Goal: Information Seeking & Learning: Learn about a topic

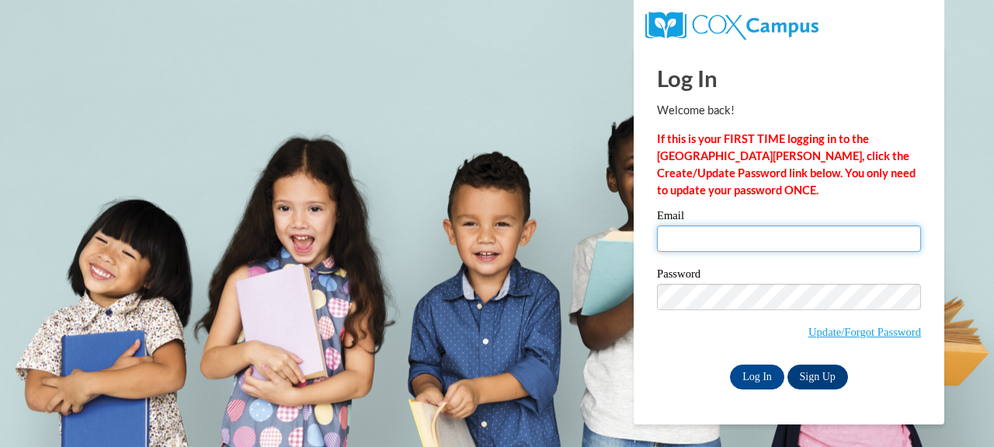
click at [765, 225] on input "Email" at bounding box center [789, 238] width 264 height 26
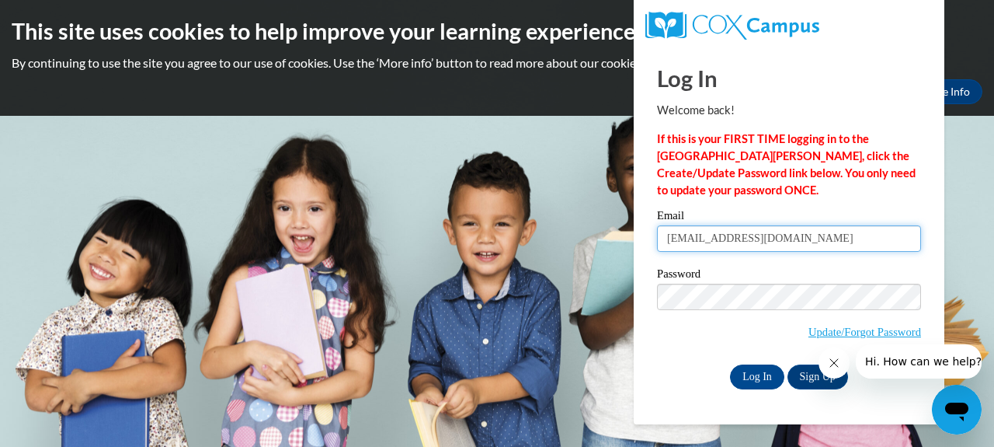
type input "mnobles1@union.k12.ms.us"
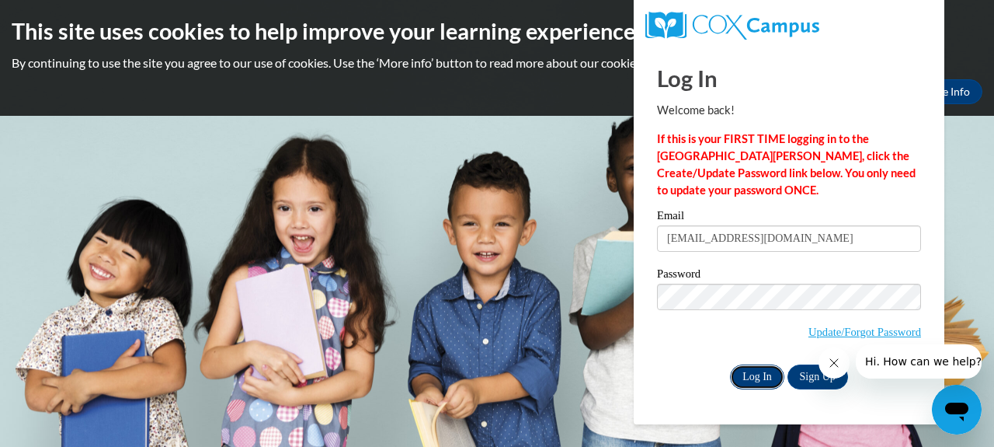
click at [752, 377] on input "Log In" at bounding box center [757, 376] width 54 height 25
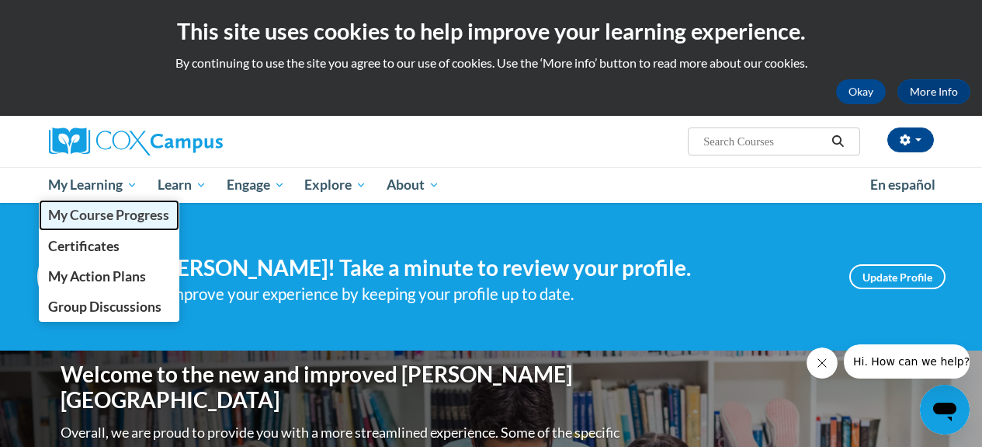
click at [127, 224] on link "My Course Progress" at bounding box center [109, 215] width 141 height 30
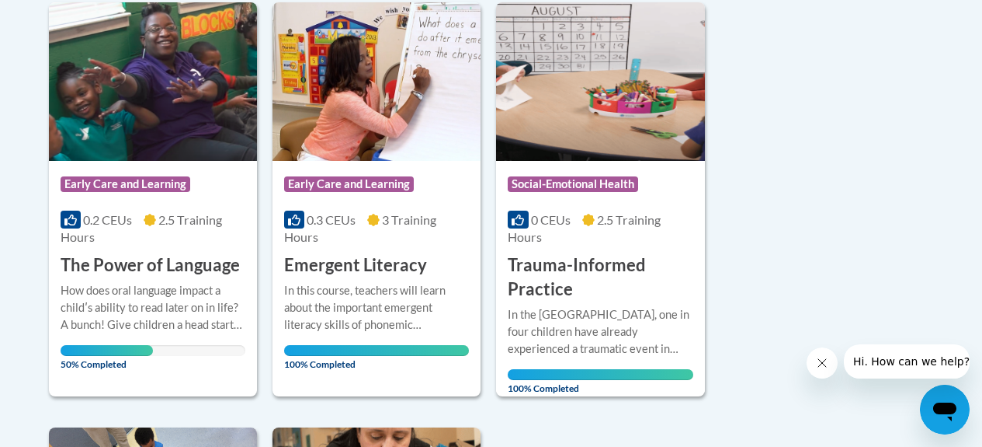
scroll to position [369, 0]
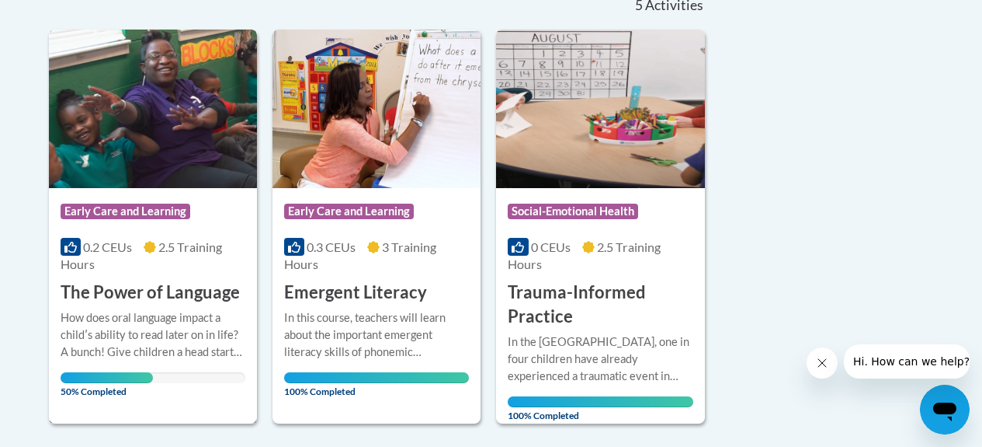
click at [155, 175] on img at bounding box center [153, 109] width 208 height 158
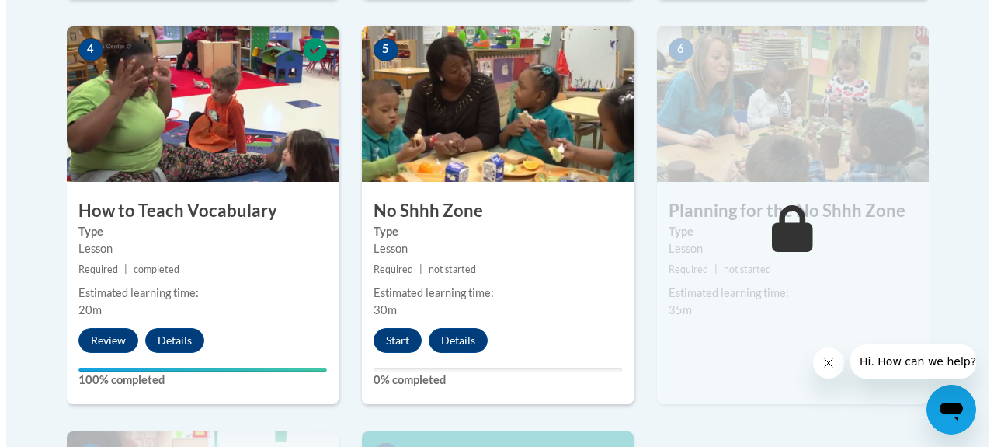
scroll to position [934, 0]
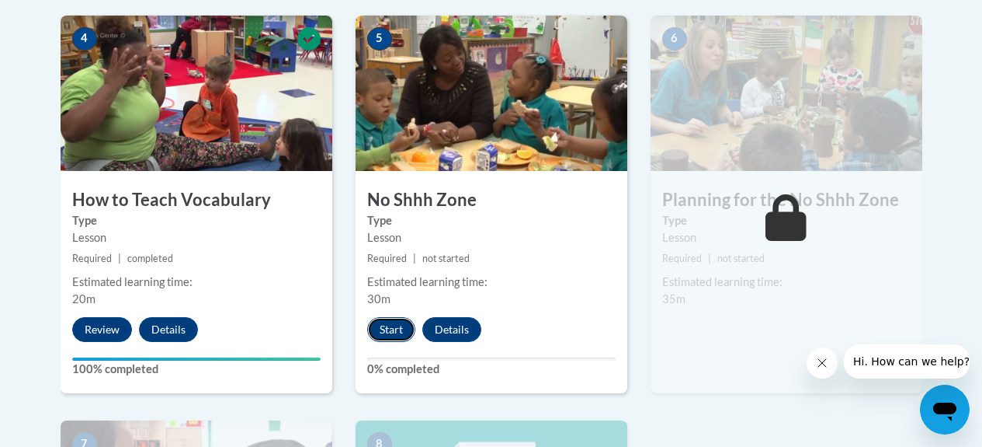
click at [394, 331] on button "Start" at bounding box center [391, 329] width 48 height 25
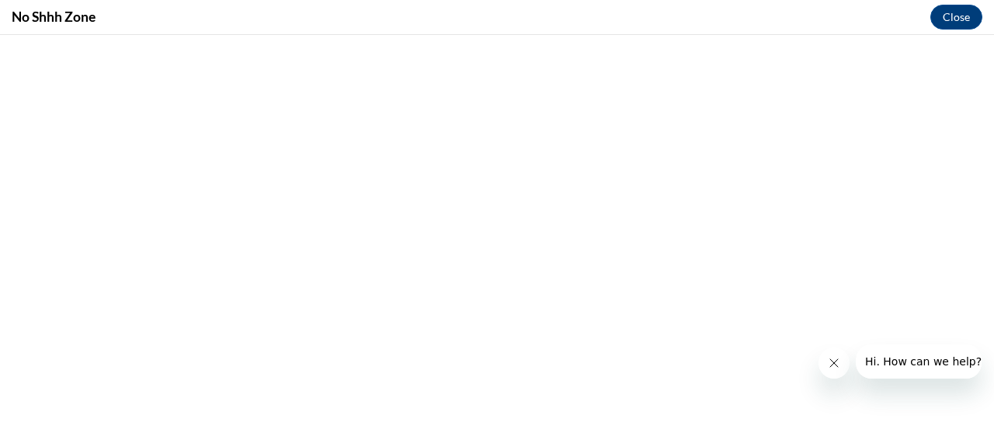
click at [826, 360] on button "Close message from company" at bounding box center [833, 362] width 31 height 31
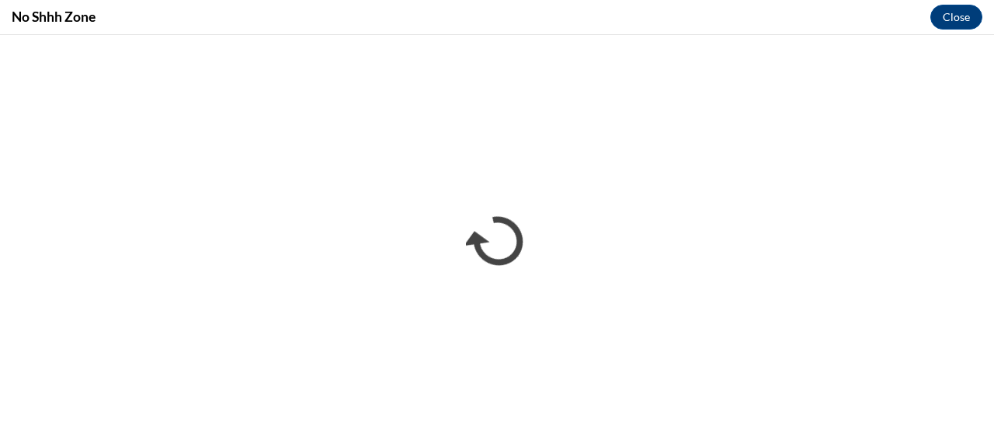
scroll to position [0, 0]
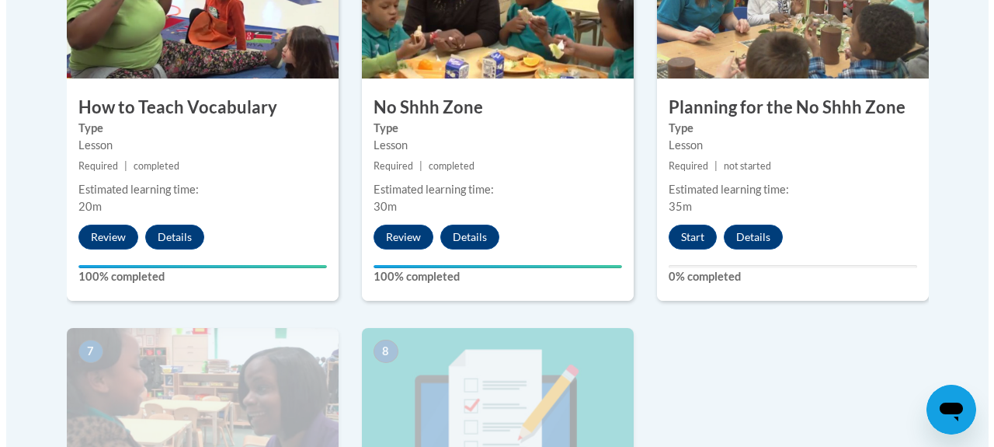
scroll to position [1050, 0]
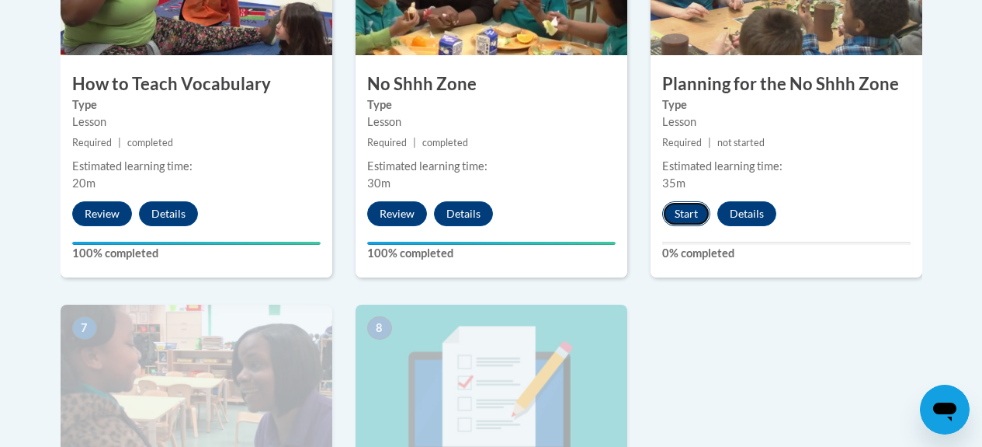
click at [692, 208] on button "Start" at bounding box center [686, 213] width 48 height 25
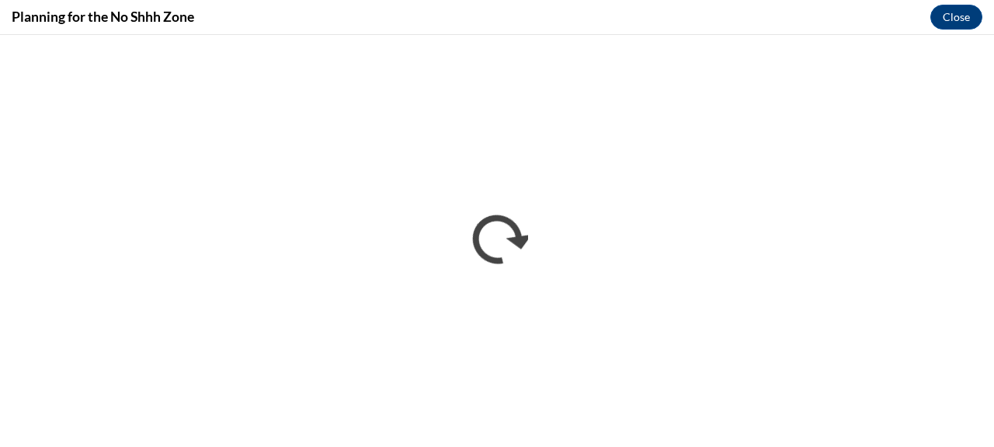
scroll to position [0, 0]
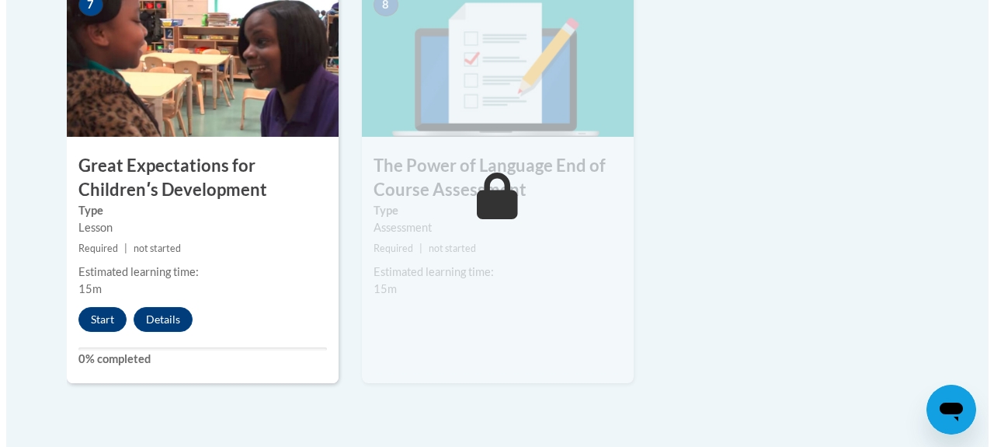
scroll to position [1371, 0]
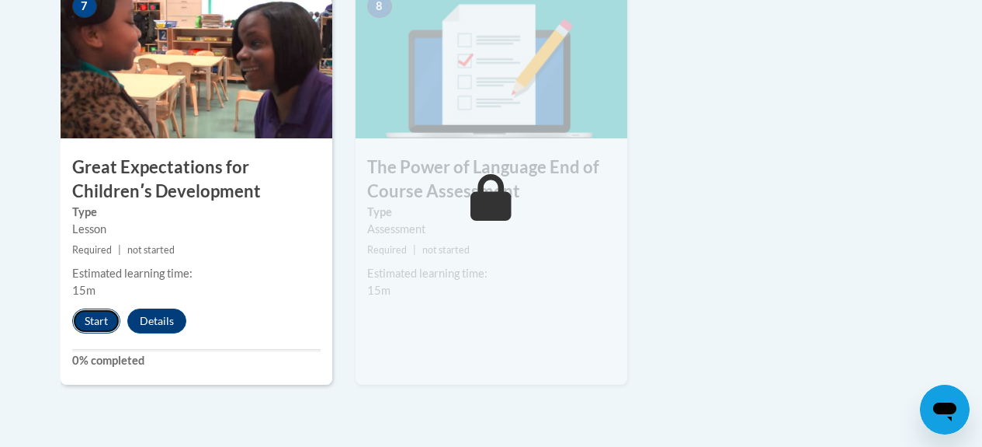
click at [92, 318] on button "Start" at bounding box center [96, 320] width 48 height 25
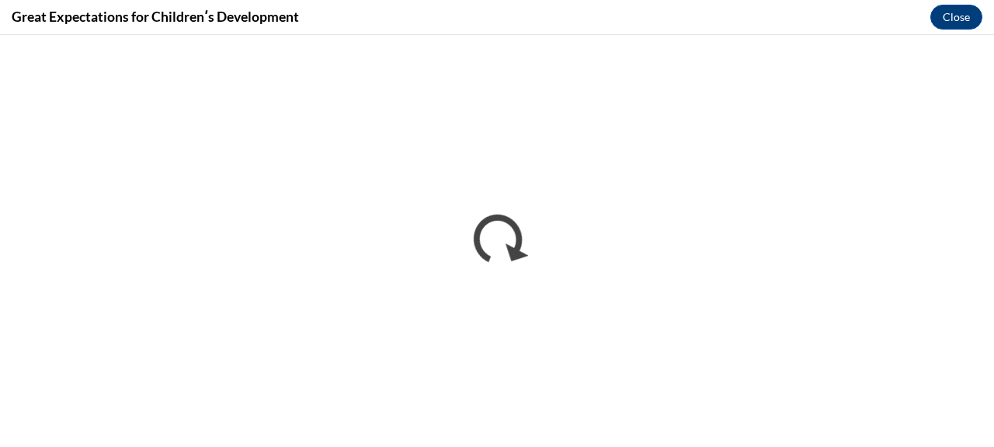
scroll to position [0, 0]
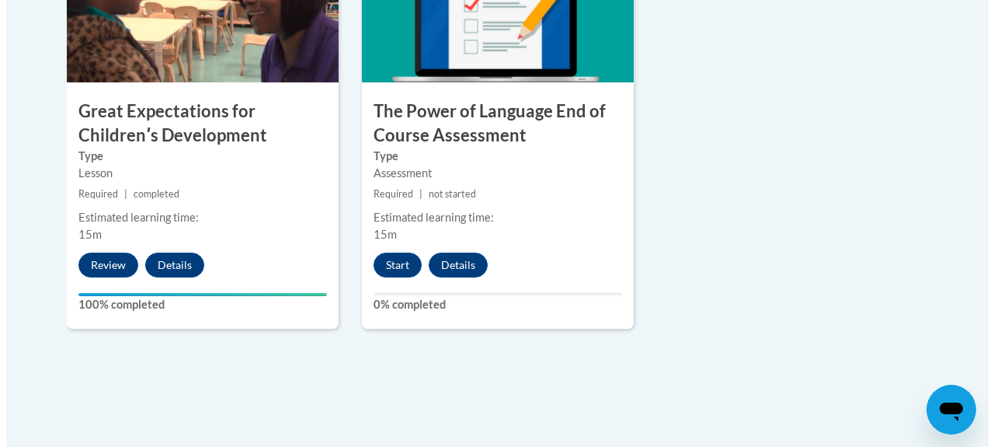
scroll to position [1347, 0]
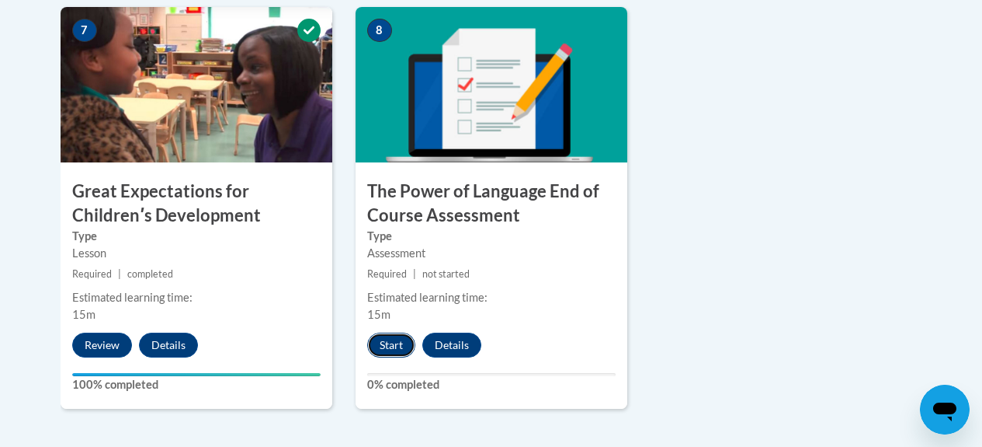
click at [397, 349] on button "Start" at bounding box center [391, 344] width 48 height 25
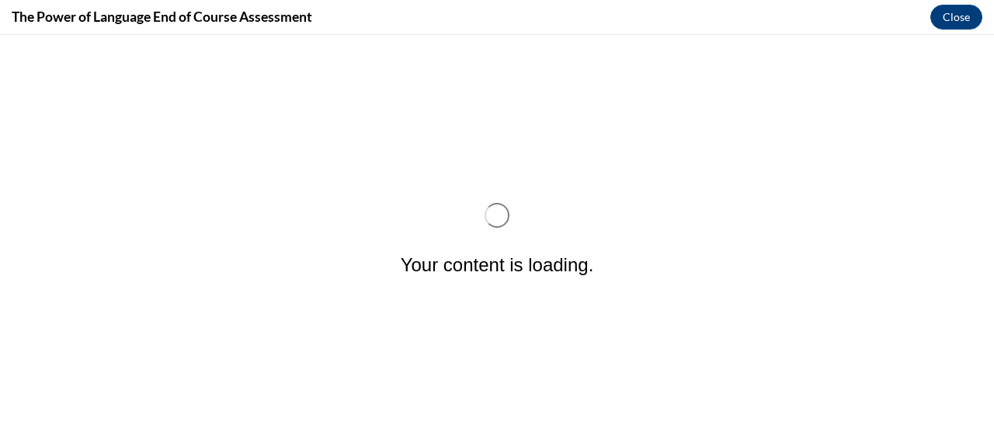
scroll to position [0, 0]
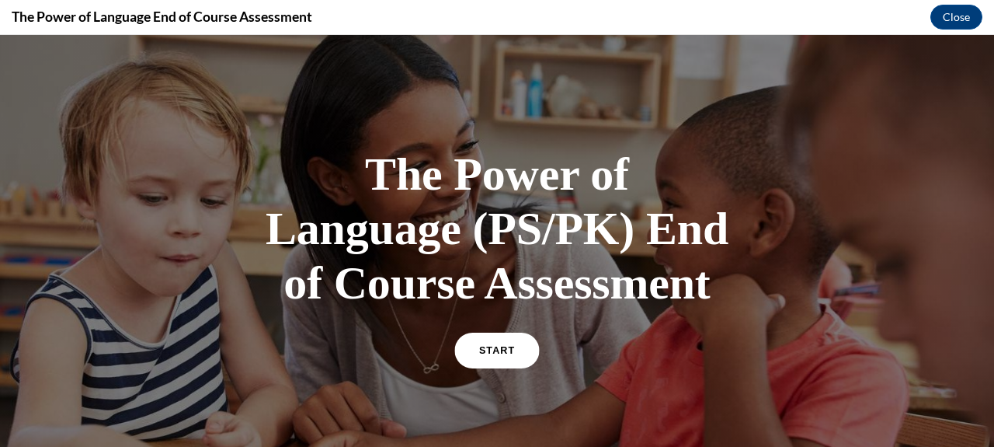
click at [510, 355] on link "START" at bounding box center [496, 350] width 85 height 36
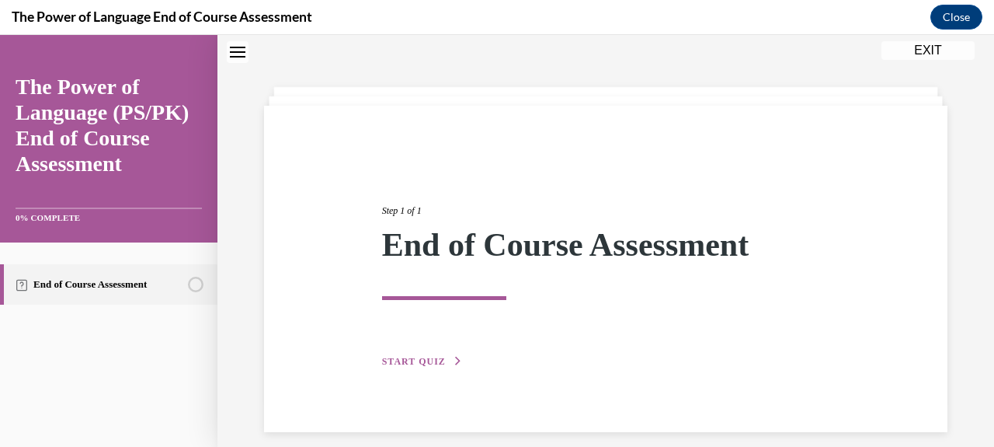
scroll to position [64, 0]
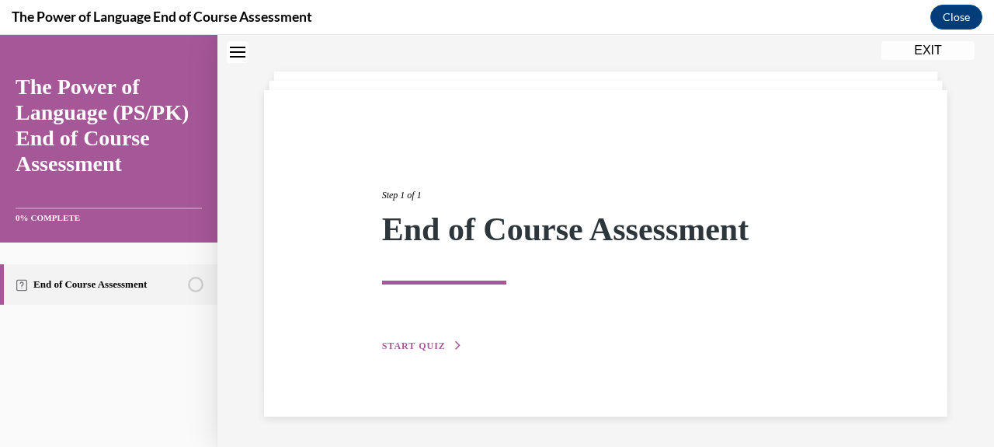
click at [426, 346] on span "START QUIZ" at bounding box center [414, 345] width 64 height 11
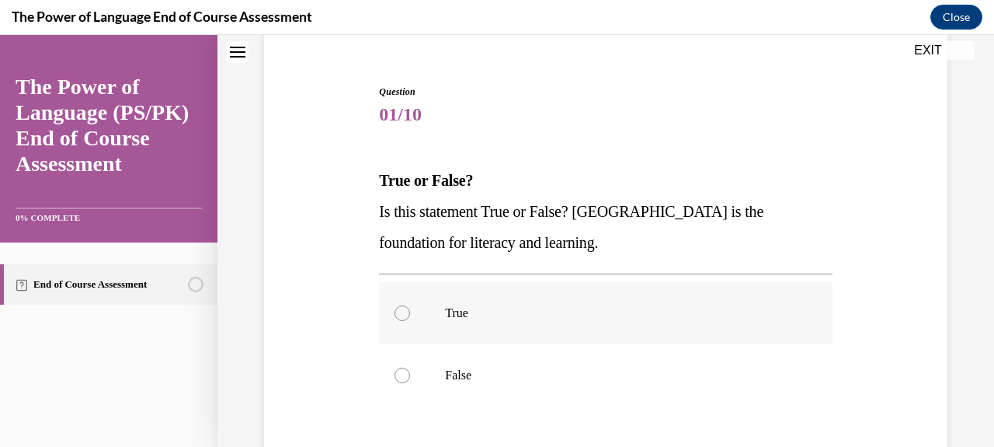
click at [506, 334] on label "True" at bounding box center [605, 313] width 453 height 62
click at [410, 321] on input "True" at bounding box center [402, 313] width 16 height 16
radio input "true"
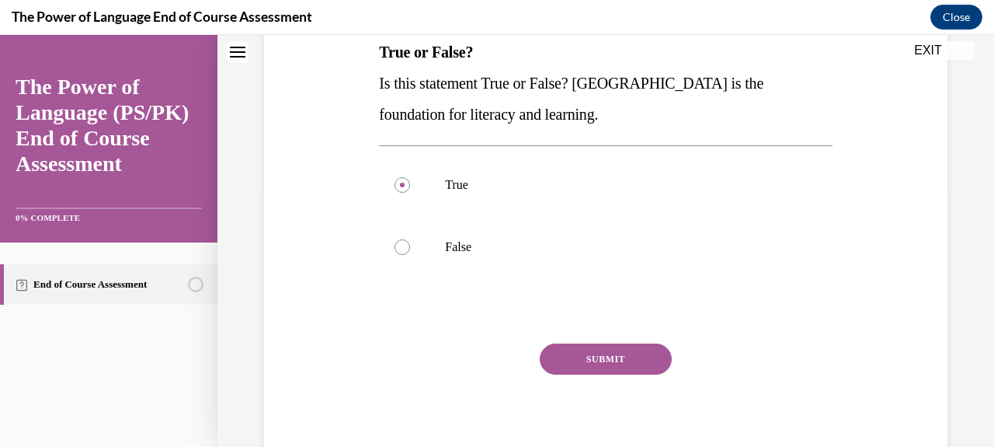
click at [567, 351] on button "SUBMIT" at bounding box center [606, 358] width 132 height 31
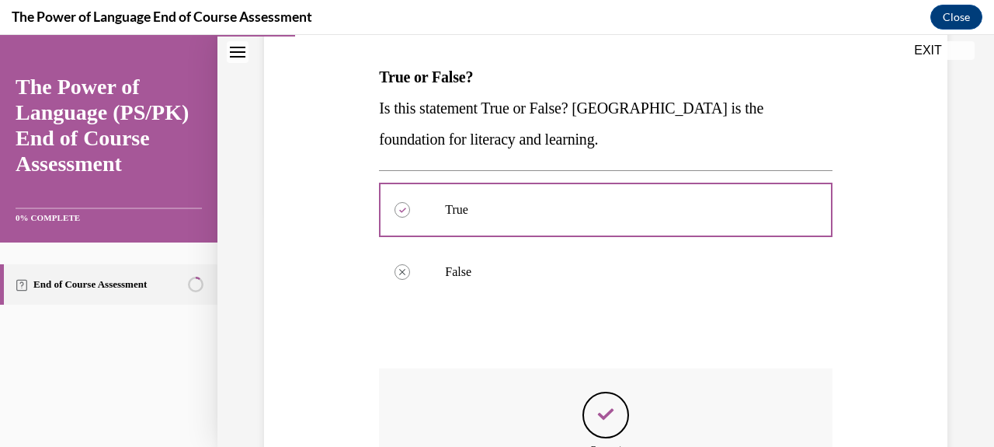
scroll to position [440, 0]
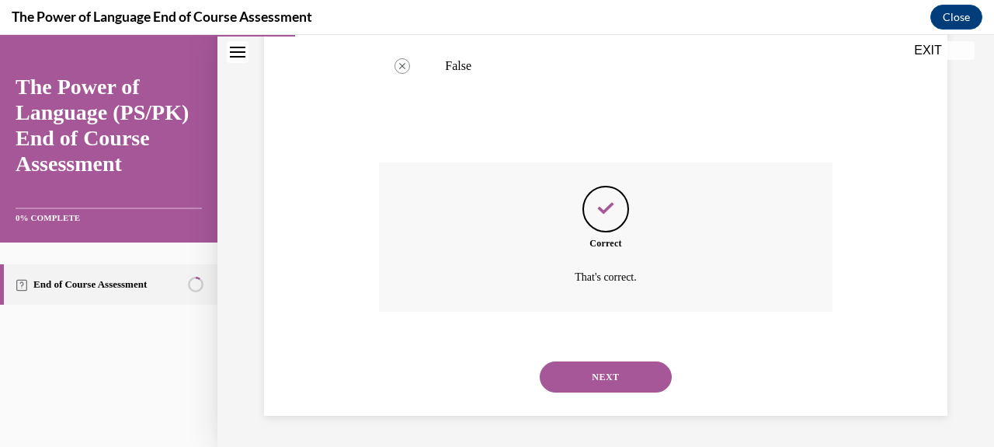
click at [583, 380] on button "NEXT" at bounding box center [606, 376] width 132 height 31
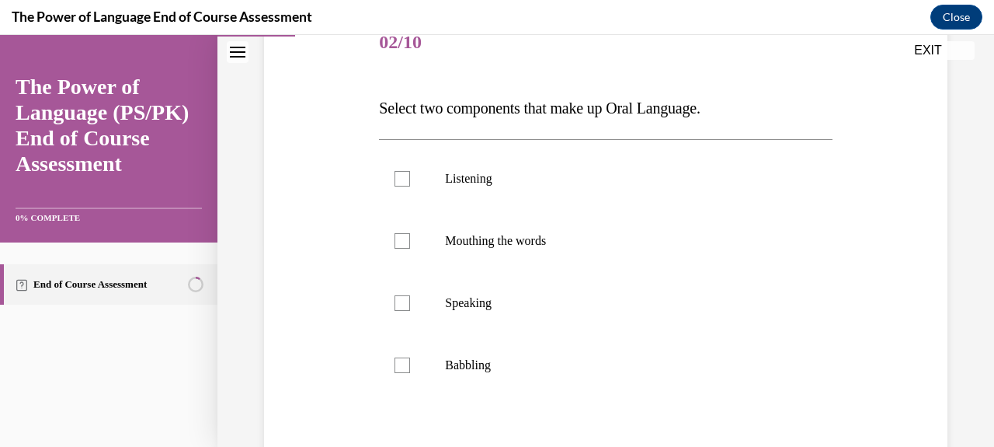
scroll to position [205, 0]
click at [543, 192] on label "Listening" at bounding box center [605, 177] width 453 height 62
click at [410, 185] on input "Listening" at bounding box center [402, 177] width 16 height 16
checkbox input "true"
click at [535, 308] on p "Speaking" at bounding box center [619, 302] width 348 height 16
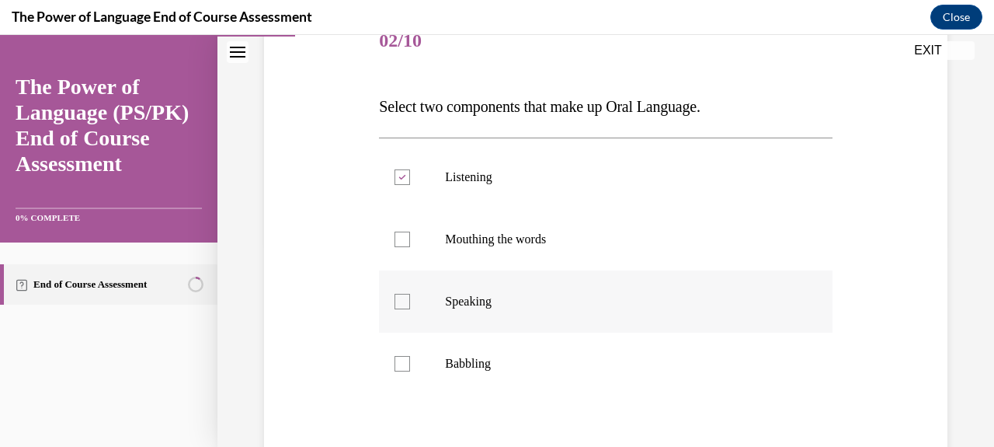
click at [410, 308] on input "Speaking" at bounding box center [402, 302] width 16 height 16
checkbox input "true"
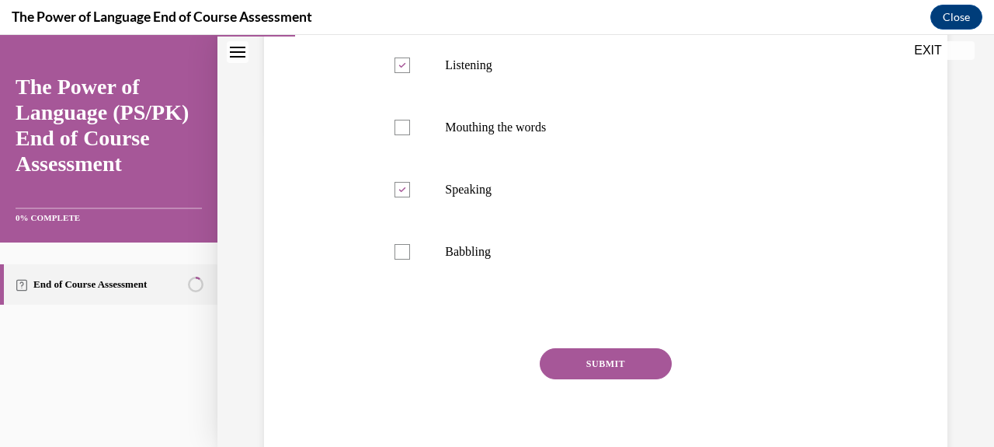
click at [577, 349] on button "SUBMIT" at bounding box center [606, 363] width 132 height 31
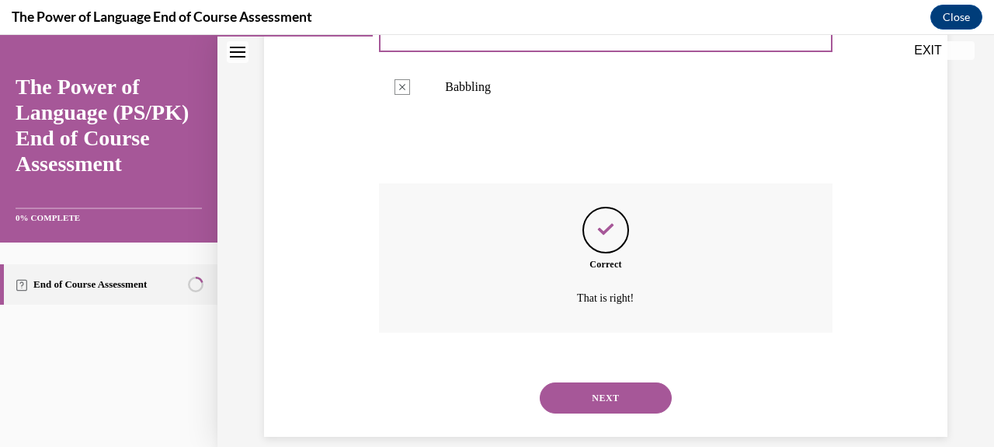
scroll to position [502, 0]
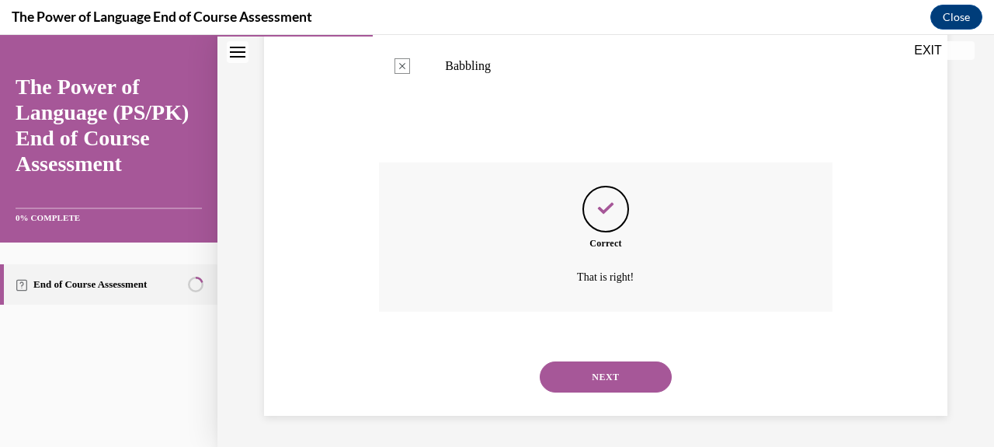
click at [610, 374] on button "NEXT" at bounding box center [606, 376] width 132 height 31
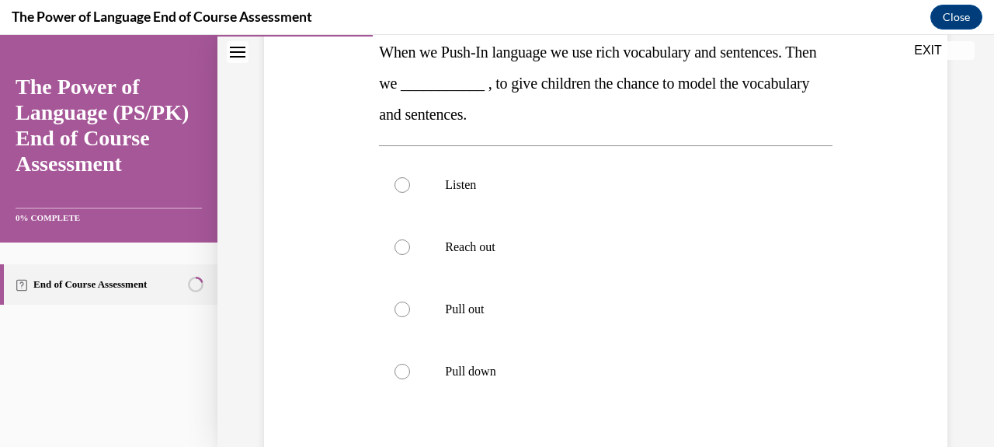
scroll to position [259, 0]
click at [502, 304] on p "Pull out" at bounding box center [619, 310] width 348 height 16
click at [410, 304] on input "Pull out" at bounding box center [402, 310] width 16 height 16
radio input "true"
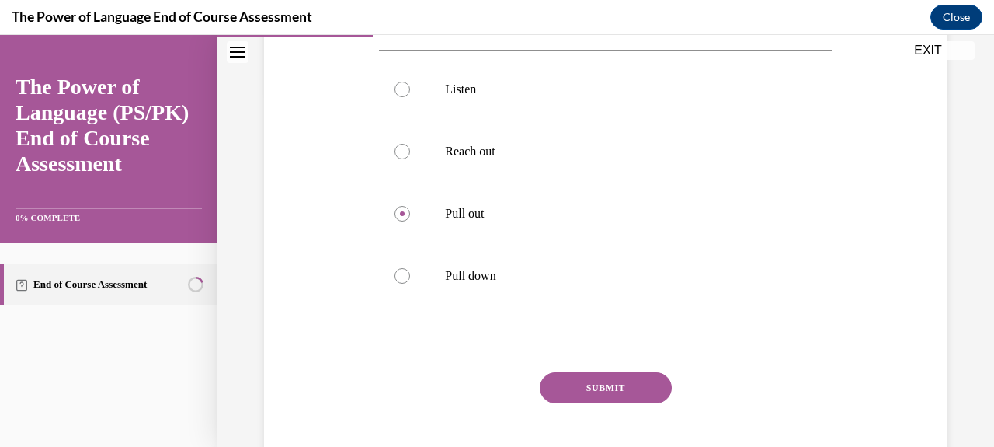
click at [584, 391] on button "SUBMIT" at bounding box center [606, 387] width 132 height 31
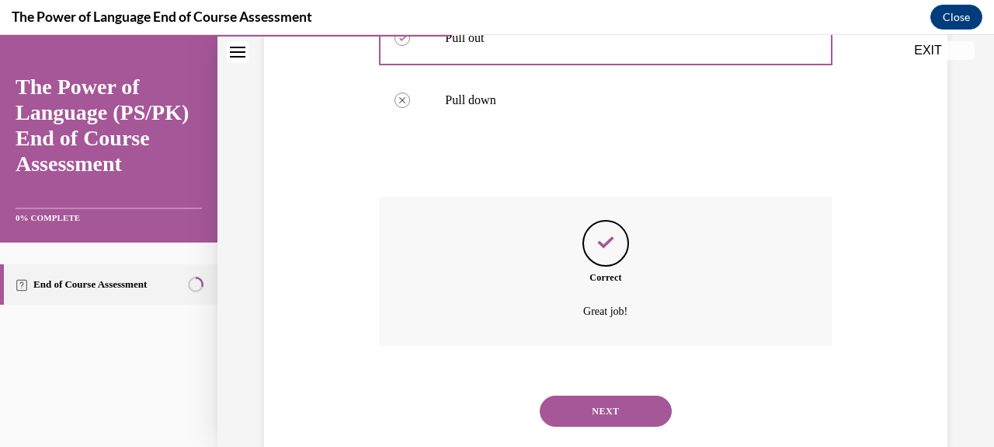
scroll to position [565, 0]
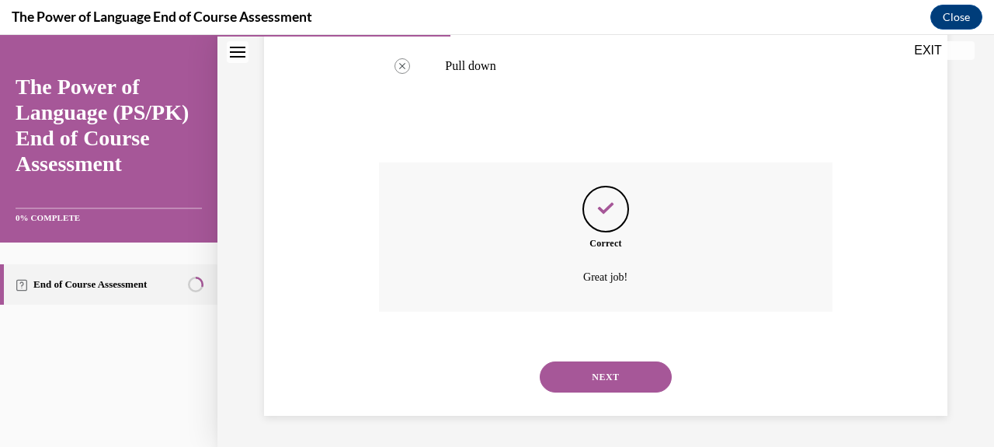
click at [648, 376] on button "NEXT" at bounding box center [606, 376] width 132 height 31
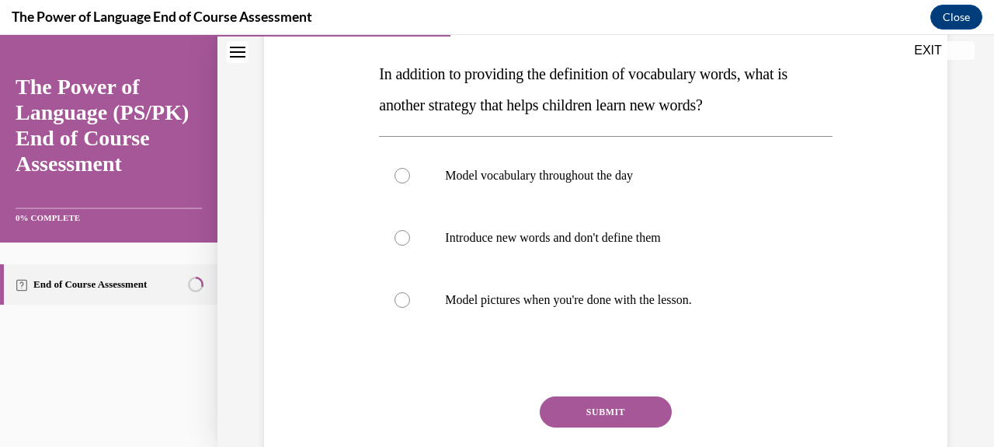
scroll to position [210, 0]
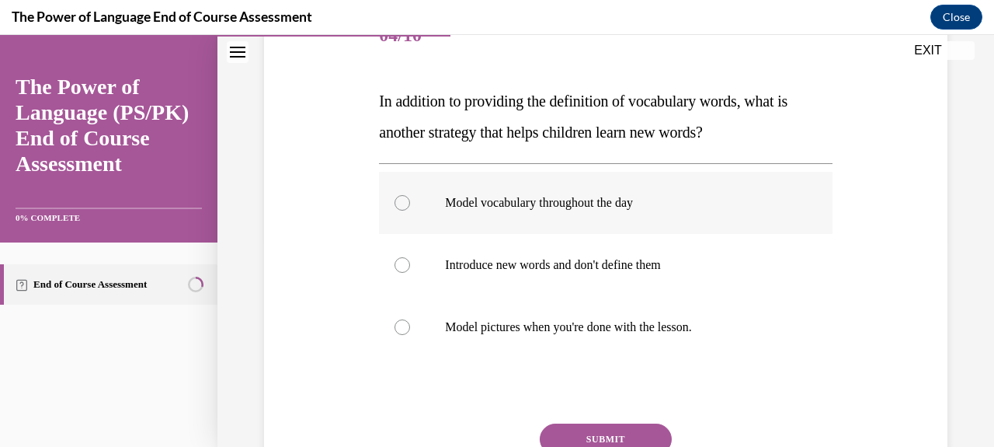
click at [690, 229] on label "Model vocabulary throughout the day" at bounding box center [605, 203] width 453 height 62
click at [410, 210] on input "Model vocabulary throughout the day" at bounding box center [402, 203] width 16 height 16
radio input "true"
click at [649, 434] on button "SUBMIT" at bounding box center [606, 438] width 132 height 31
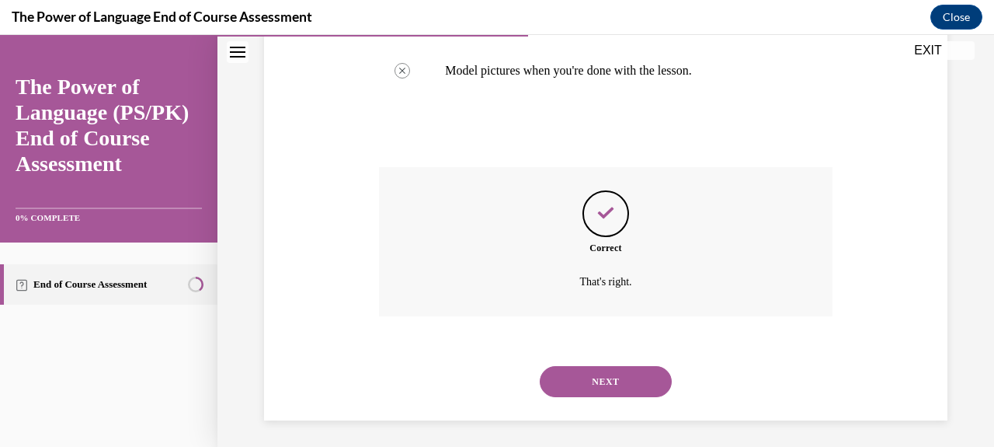
scroll to position [471, 0]
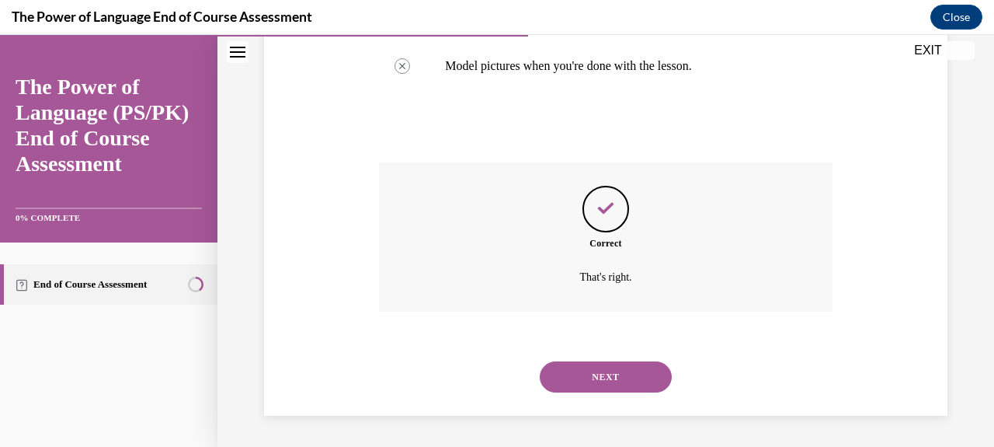
click at [643, 374] on button "NEXT" at bounding box center [606, 376] width 132 height 31
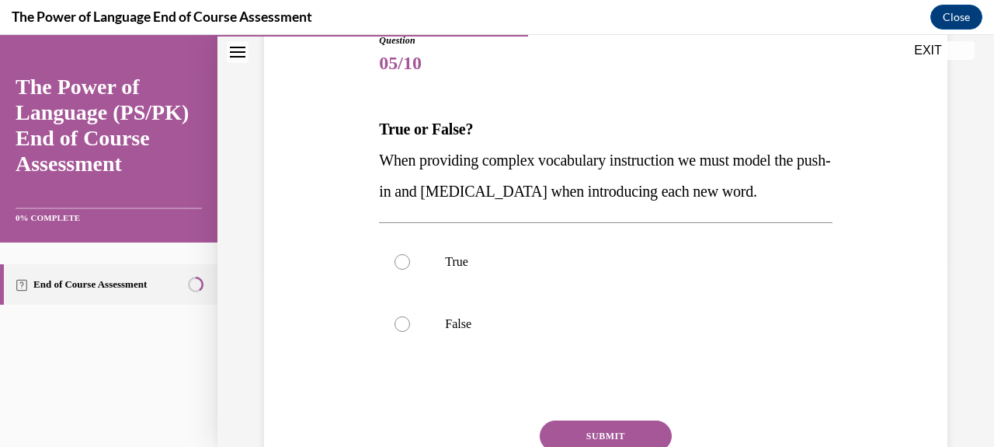
scroll to position [185, 0]
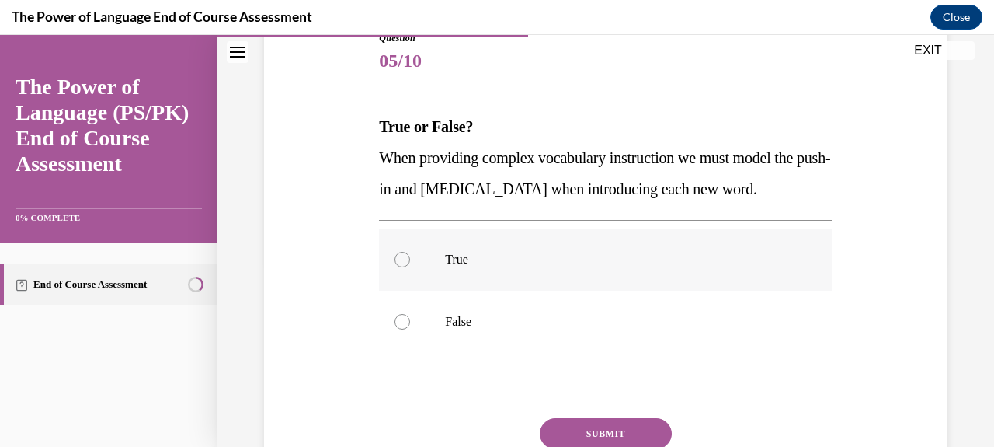
click at [629, 267] on p "True" at bounding box center [619, 260] width 348 height 16
click at [410, 267] on input "True" at bounding box center [402, 260] width 16 height 16
radio input "true"
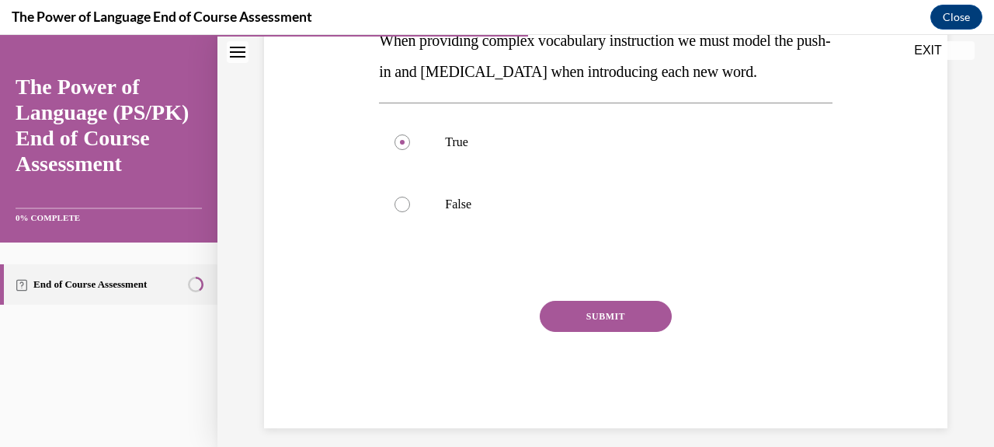
click at [611, 332] on button "SUBMIT" at bounding box center [606, 316] width 132 height 31
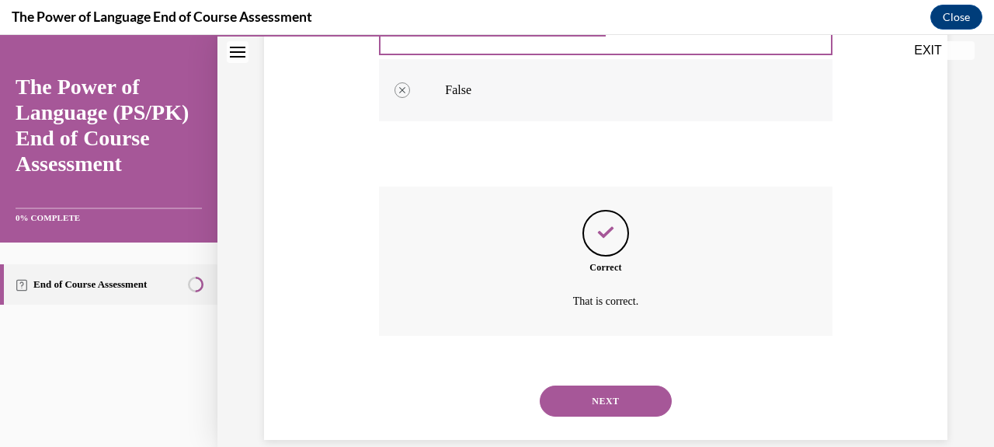
scroll to position [471, 0]
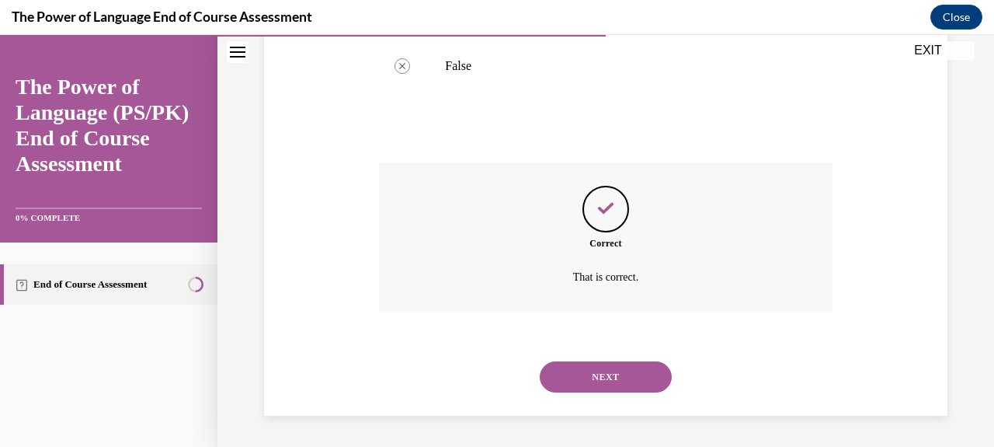
click at [629, 367] on button "NEXT" at bounding box center [606, 376] width 132 height 31
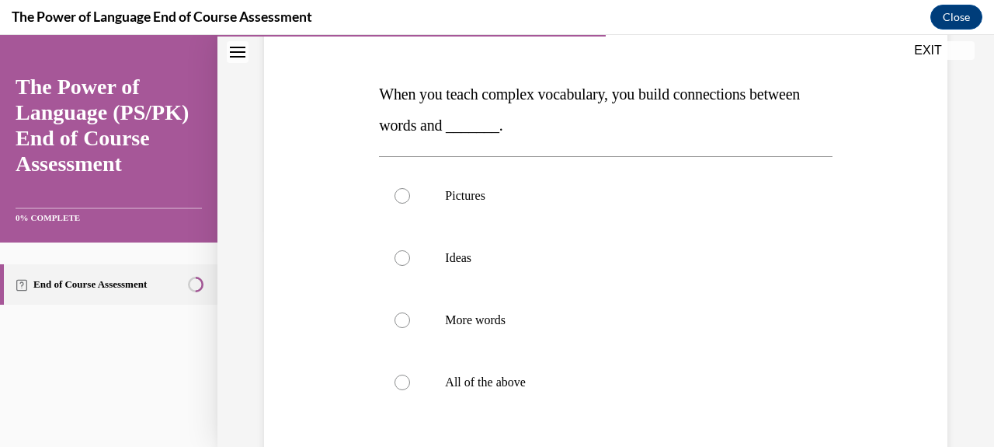
scroll to position [230, 0]
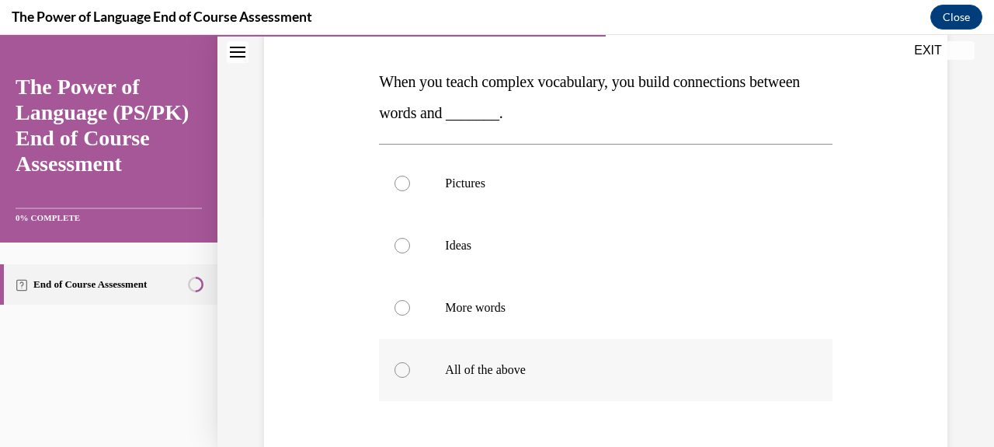
click at [513, 346] on label "All of the above" at bounding box center [605, 370] width 453 height 62
click at [410, 362] on input "All of the above" at bounding box center [402, 370] width 16 height 16
radio input "true"
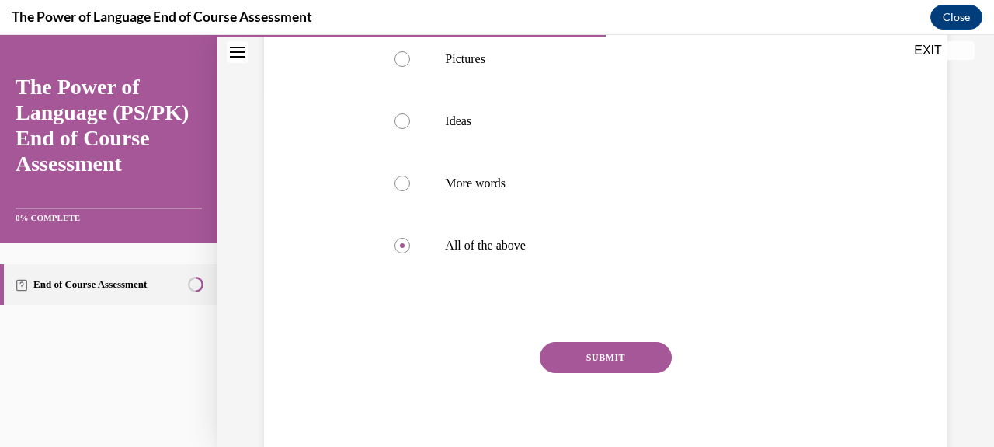
click at [585, 360] on button "SUBMIT" at bounding box center [606, 357] width 132 height 31
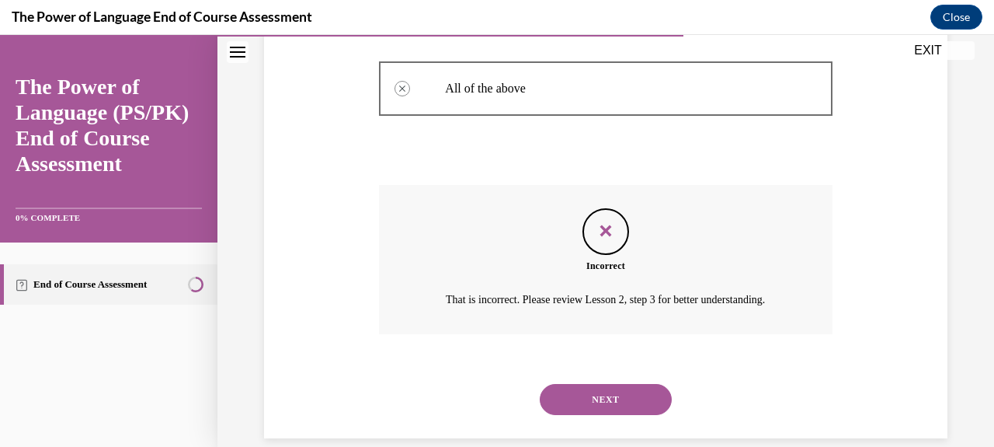
scroll to position [525, 0]
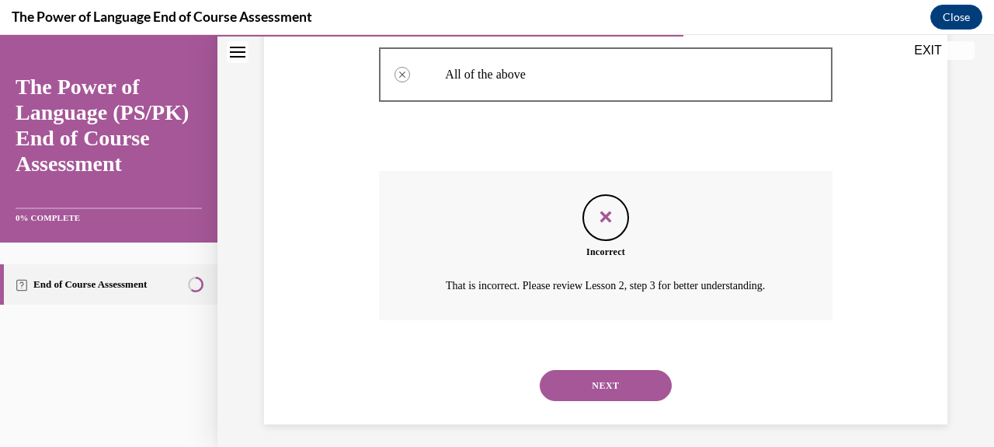
click at [605, 383] on button "NEXT" at bounding box center [606, 385] width 132 height 31
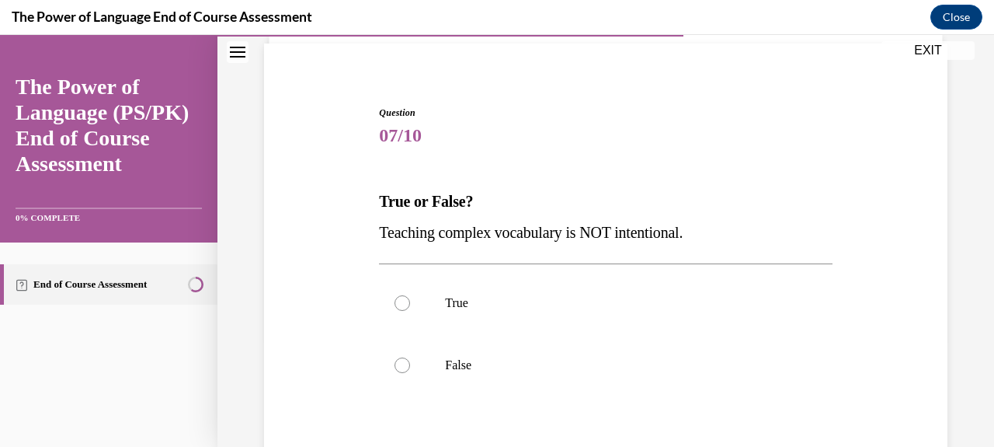
scroll to position [111, 0]
click at [605, 383] on label "False" at bounding box center [605, 364] width 453 height 62
click at [410, 372] on input "False" at bounding box center [402, 364] width 16 height 16
radio input "true"
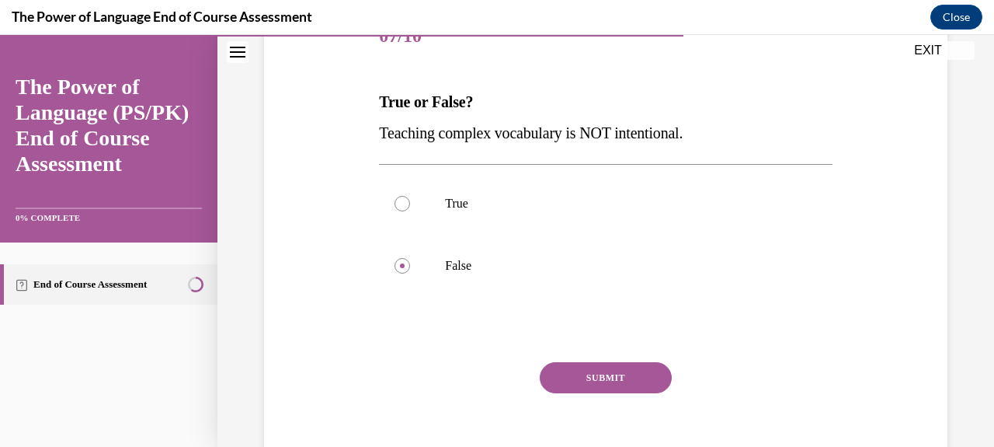
click at [608, 386] on button "SUBMIT" at bounding box center [606, 377] width 132 height 31
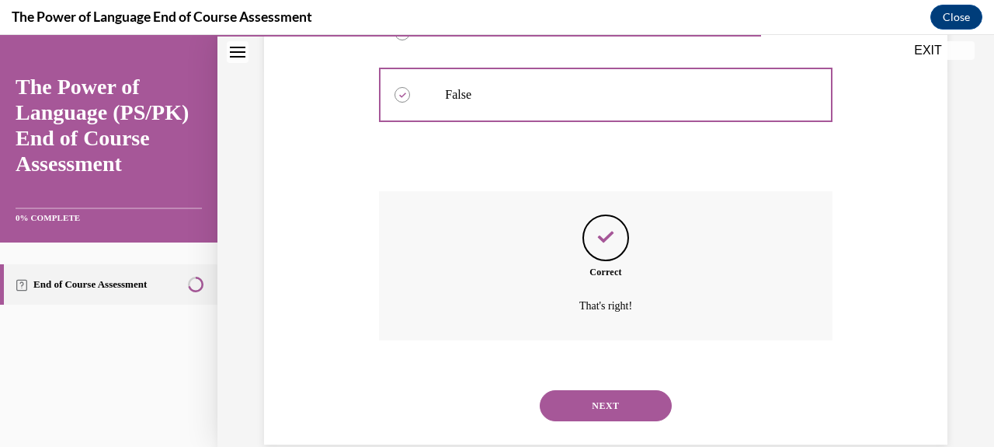
scroll to position [409, 0]
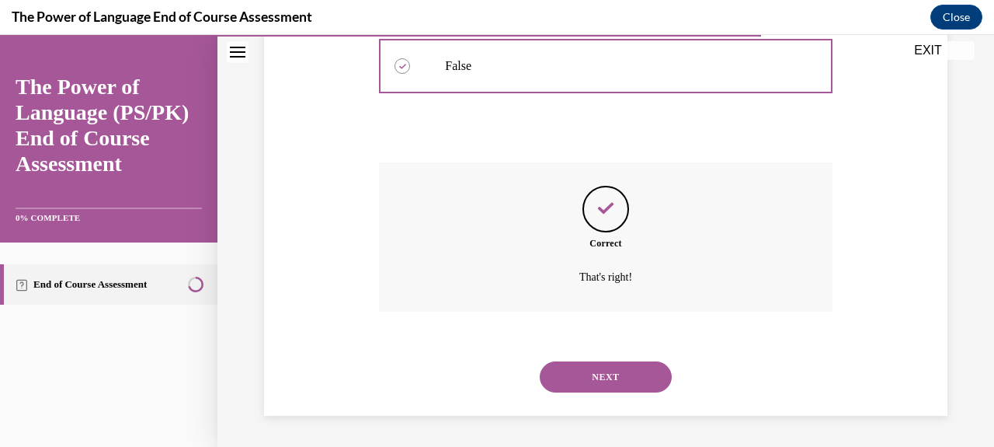
click at [610, 373] on button "NEXT" at bounding box center [606, 376] width 132 height 31
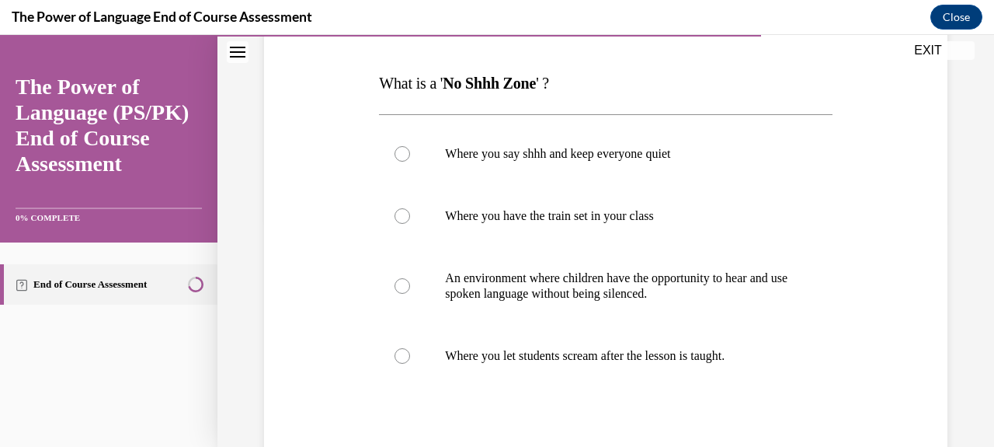
scroll to position [234, 0]
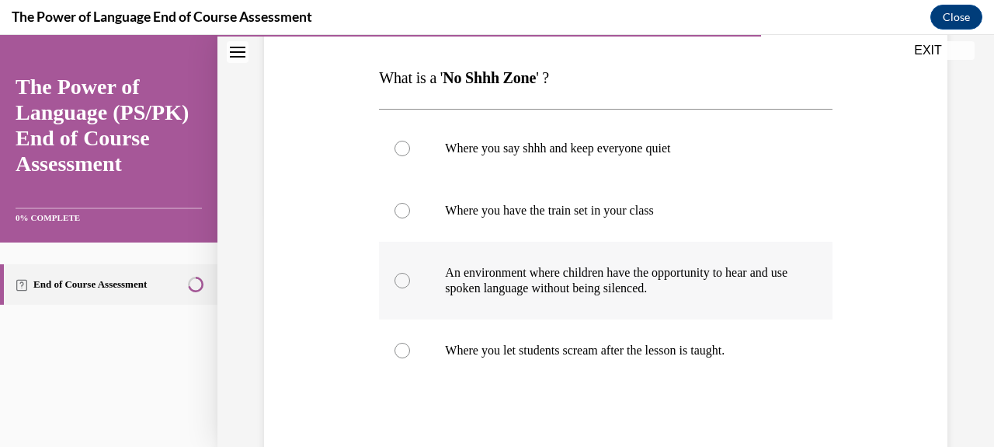
click at [742, 287] on p "An environment where children have the opportunity to hear and use spoken langu…" at bounding box center [619, 280] width 348 height 31
click at [410, 287] on input "An environment where children have the opportunity to hear and use spoken langu…" at bounding box center [402, 281] width 16 height 16
radio input "true"
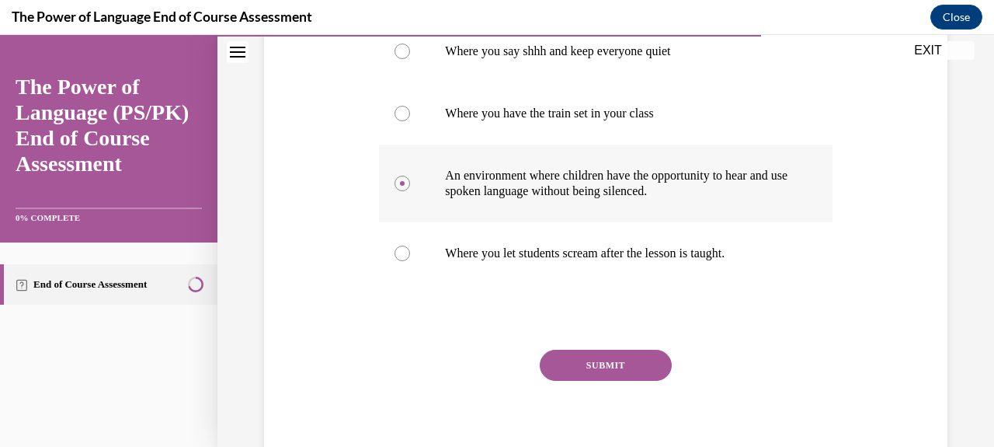
scroll to position [332, 0]
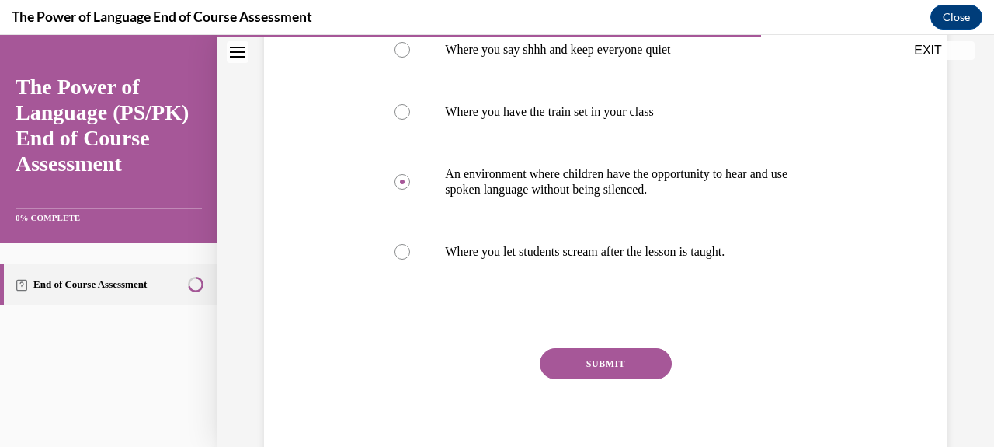
click at [639, 345] on div "Question 08/10 What is a ' No Shhh Zone ' ? Where you say shhh and keep everyon…" at bounding box center [605, 180] width 453 height 592
click at [633, 356] on button "SUBMIT" at bounding box center [606, 363] width 132 height 31
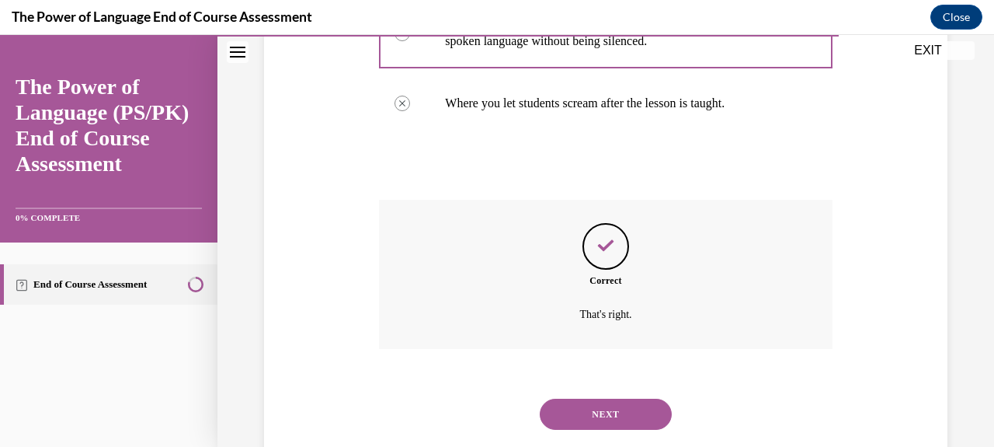
scroll to position [492, 0]
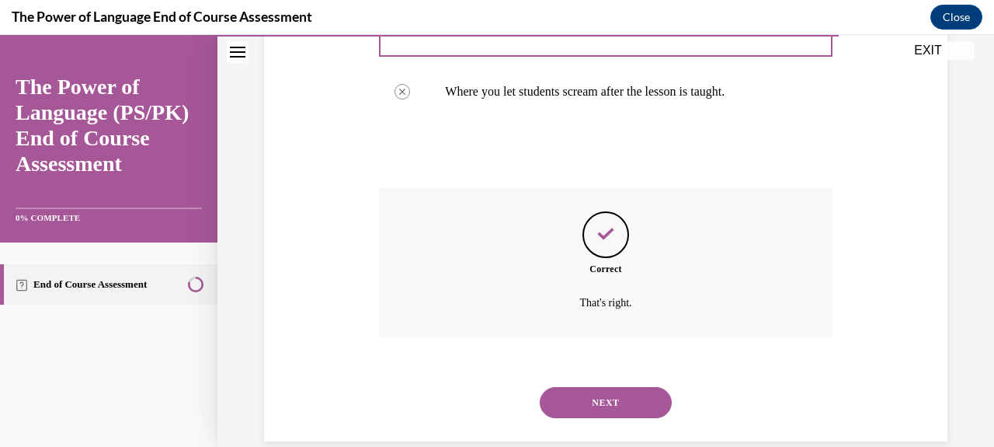
click at [624, 389] on button "NEXT" at bounding box center [606, 402] width 132 height 31
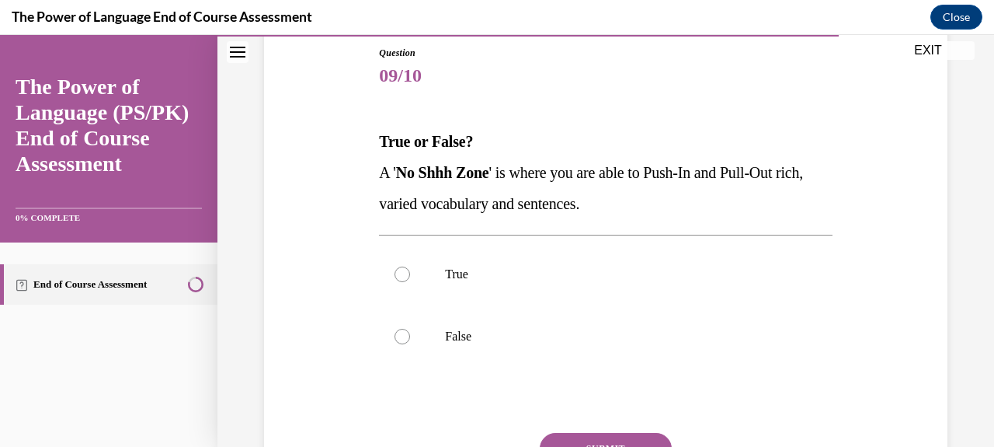
scroll to position [172, 0]
click at [620, 295] on label "True" at bounding box center [605, 272] width 453 height 62
click at [410, 280] on input "True" at bounding box center [402, 273] width 16 height 16
radio input "true"
click at [618, 437] on button "SUBMIT" at bounding box center [606, 446] width 132 height 31
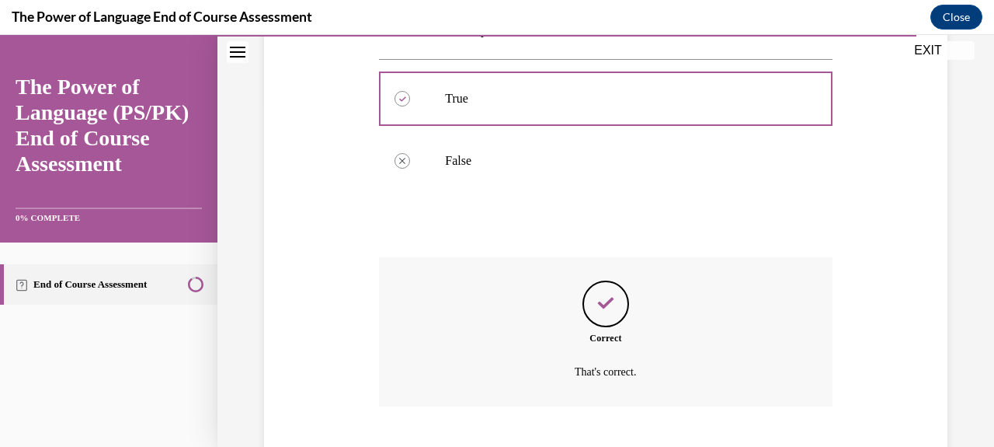
scroll to position [440, 0]
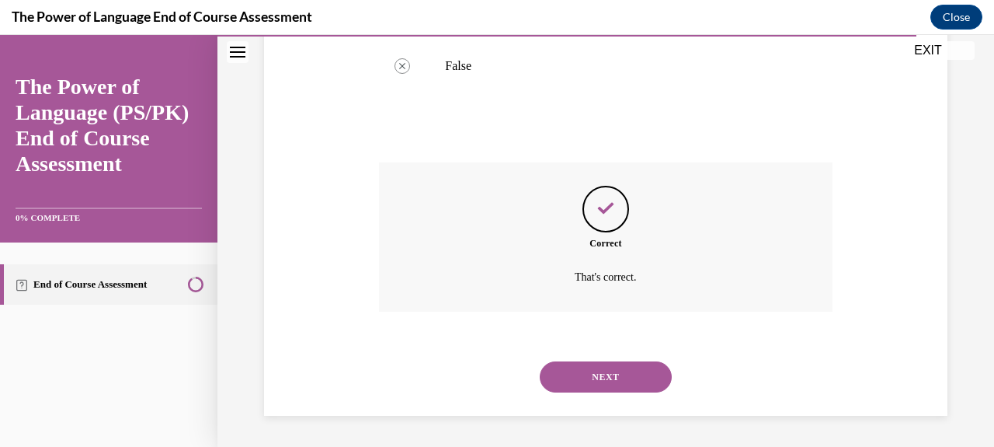
click at [636, 376] on button "NEXT" at bounding box center [606, 376] width 132 height 31
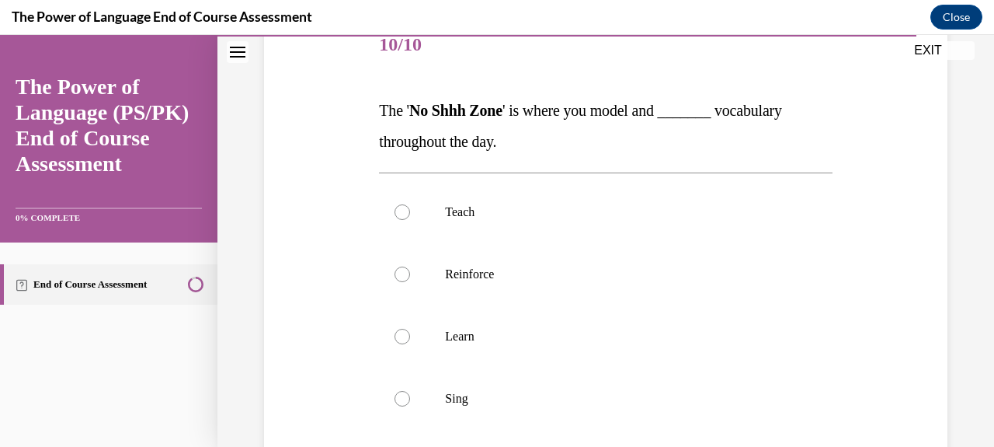
scroll to position [208, 0]
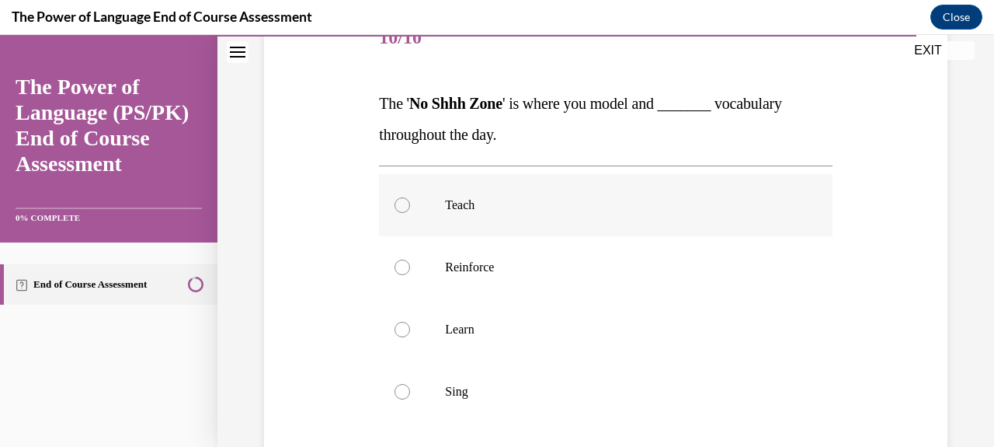
click at [624, 214] on label "Teach" at bounding box center [605, 205] width 453 height 62
click at [410, 213] on input "Teach" at bounding box center [402, 205] width 16 height 16
radio input "true"
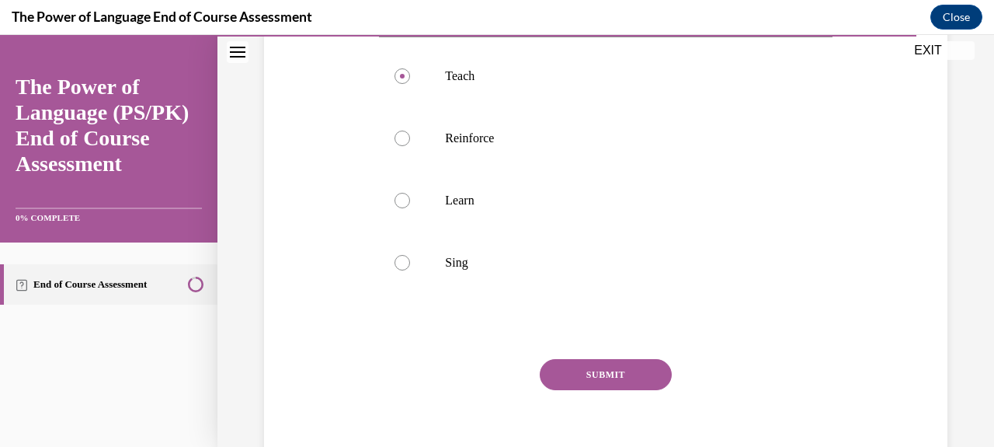
click at [627, 375] on button "SUBMIT" at bounding box center [606, 374] width 132 height 31
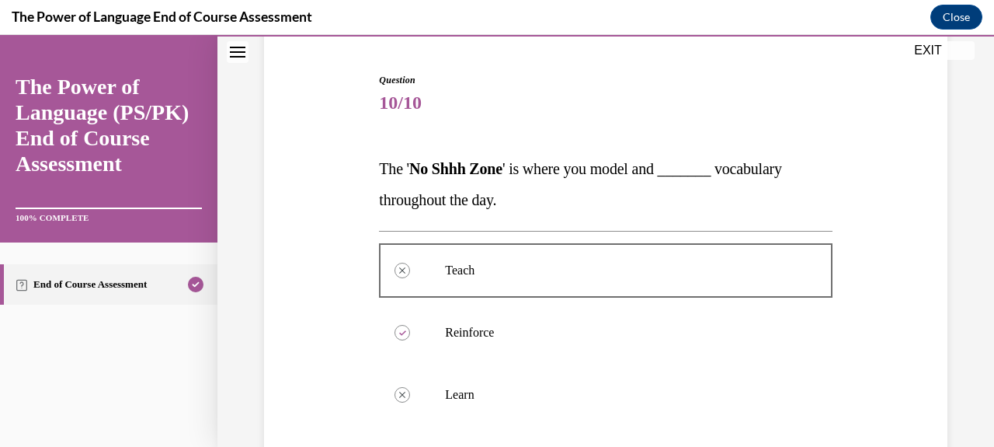
scroll to position [141, 0]
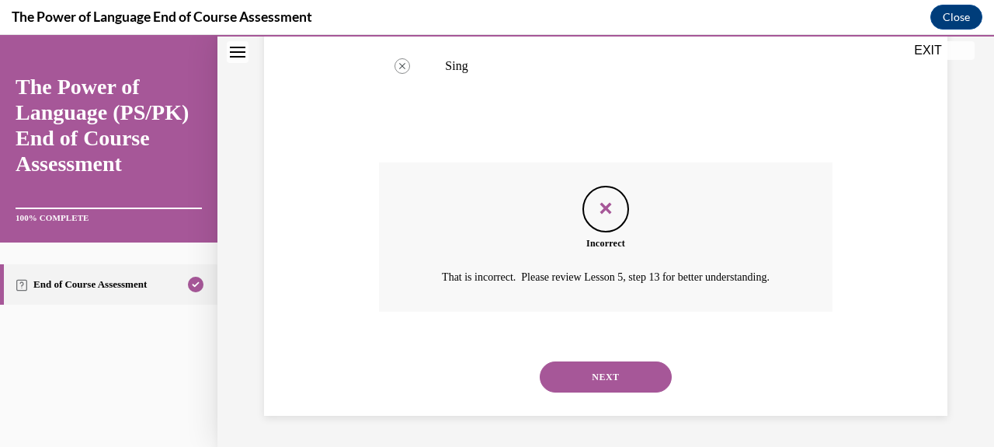
click at [611, 374] on button "NEXT" at bounding box center [606, 376] width 132 height 31
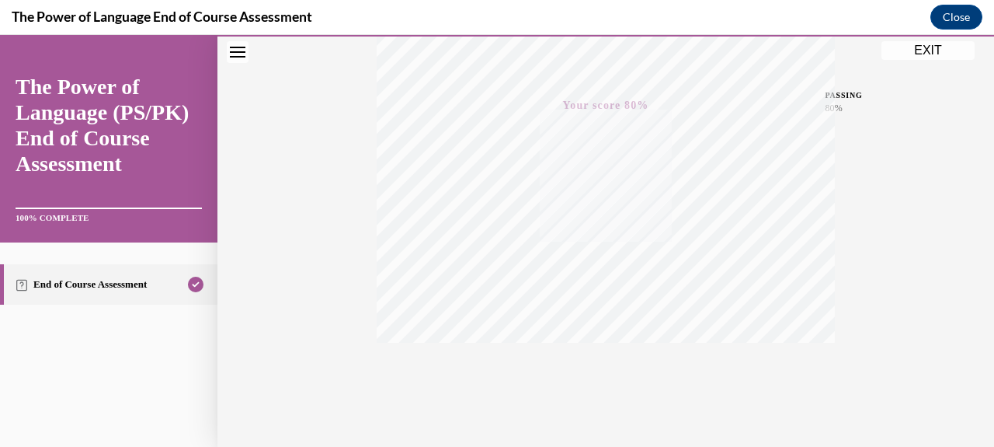
scroll to position [384, 0]
click at [604, 358] on icon "button" at bounding box center [606, 351] width 55 height 17
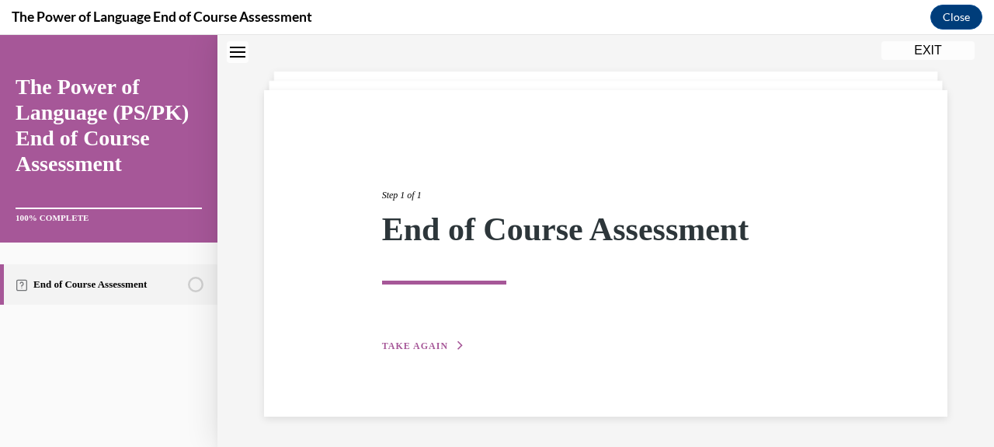
click at [445, 346] on button "TAKE AGAIN" at bounding box center [423, 346] width 83 height 14
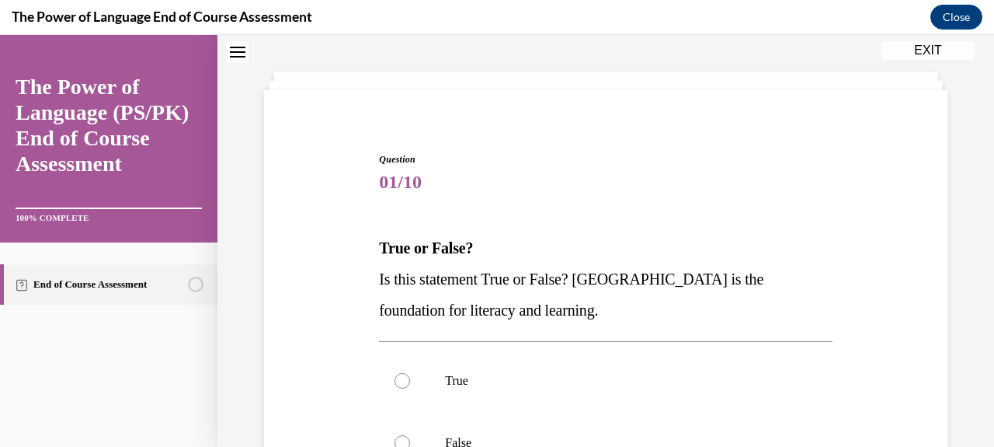
click at [445, 346] on div "True False" at bounding box center [605, 411] width 453 height 141
click at [453, 358] on label "True" at bounding box center [605, 380] width 453 height 62
click at [410, 373] on input "True" at bounding box center [402, 381] width 16 height 16
radio input "true"
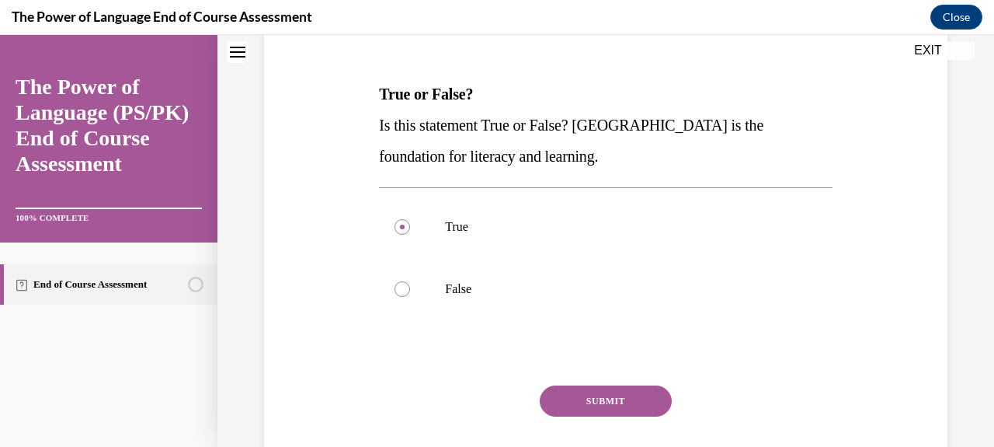
click at [589, 403] on button "SUBMIT" at bounding box center [606, 400] width 132 height 31
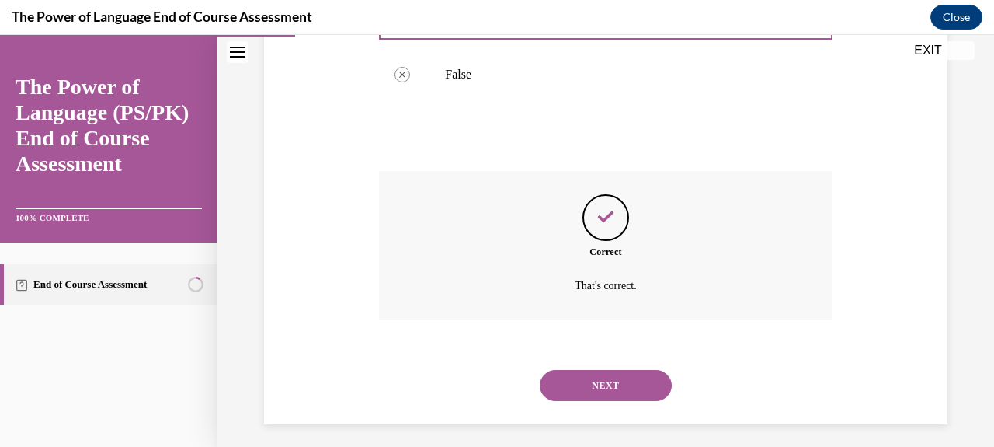
scroll to position [440, 0]
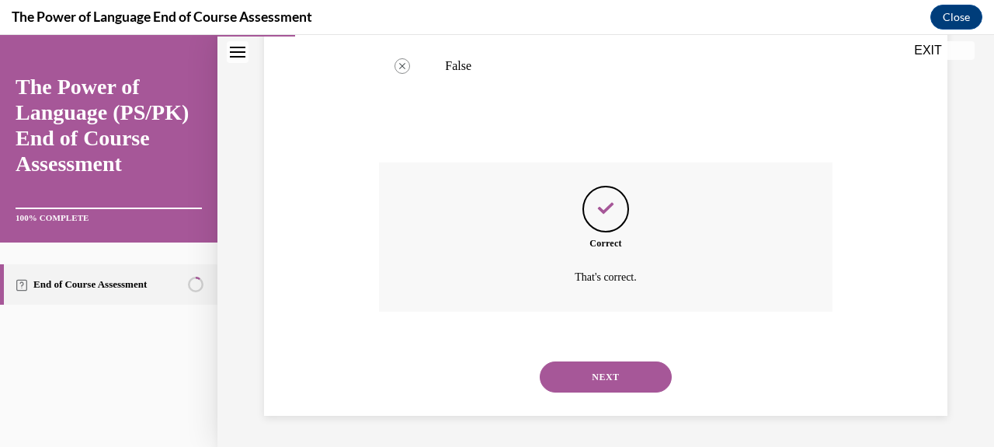
click at [599, 371] on button "NEXT" at bounding box center [606, 376] width 132 height 31
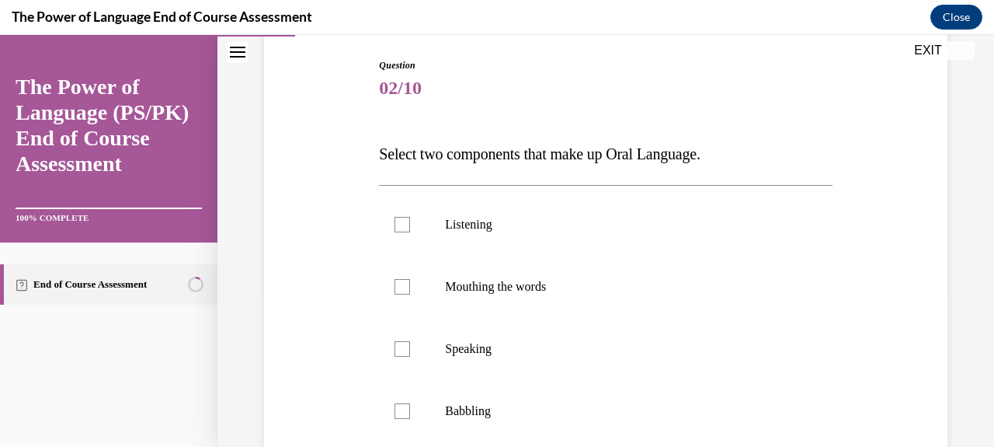
scroll to position [162, 0]
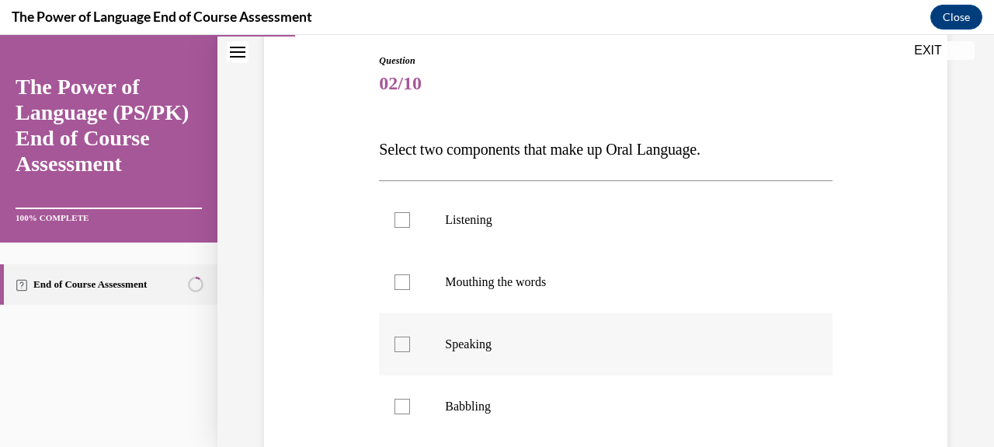
click at [596, 321] on label "Speaking" at bounding box center [605, 344] width 453 height 62
click at [410, 336] on input "Speaking" at bounding box center [402, 344] width 16 height 16
checkbox input "true"
click at [606, 217] on p "Listening" at bounding box center [619, 220] width 348 height 16
click at [410, 217] on input "Listening" at bounding box center [402, 220] width 16 height 16
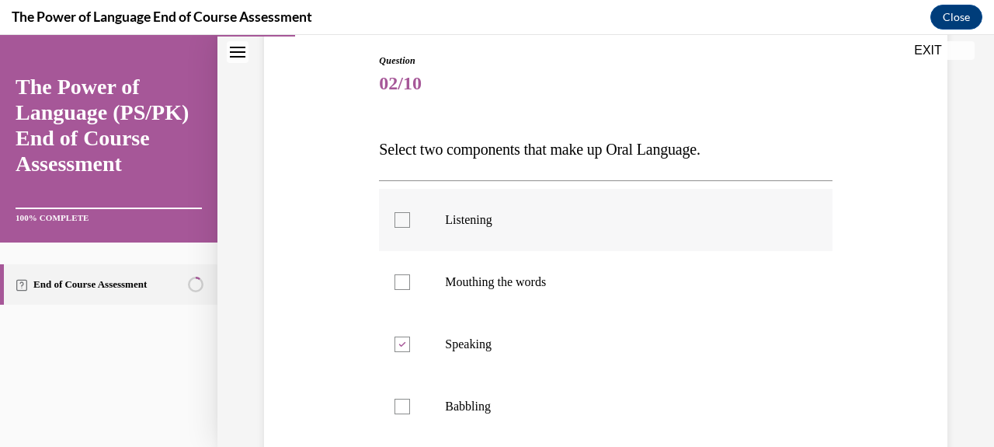
checkbox input "true"
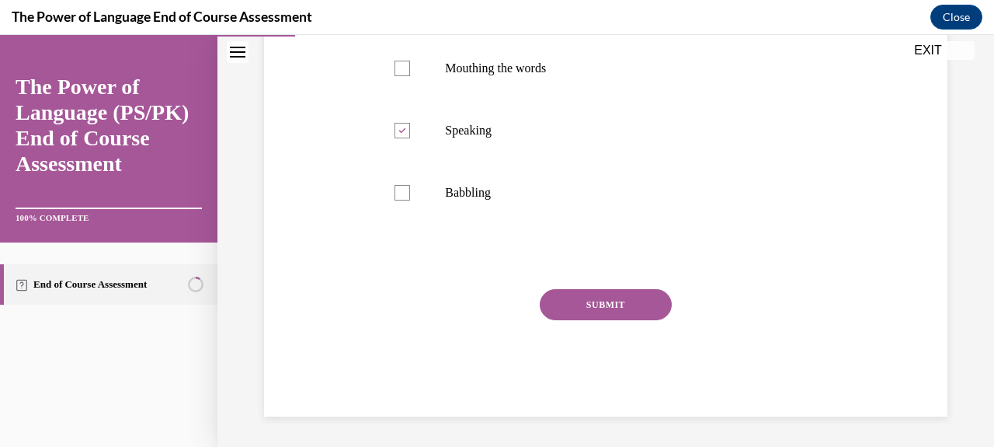
click at [611, 315] on button "SUBMIT" at bounding box center [606, 304] width 132 height 31
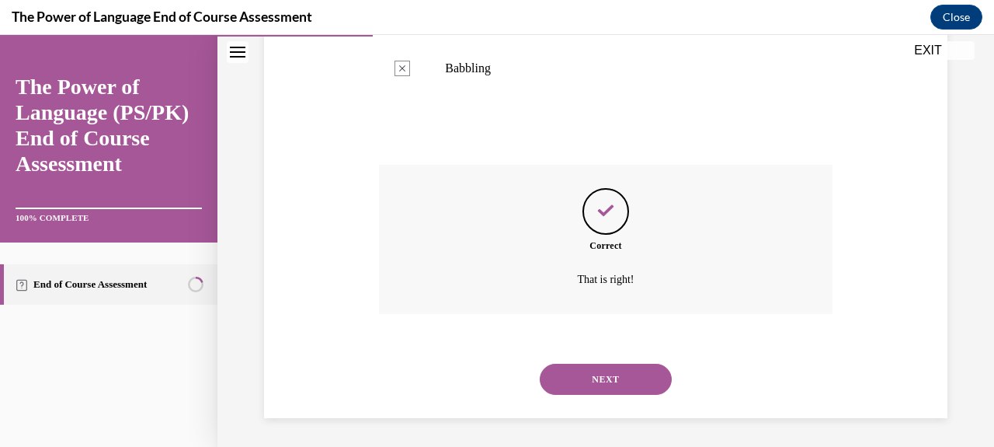
scroll to position [502, 0]
click at [614, 380] on button "NEXT" at bounding box center [606, 376] width 132 height 31
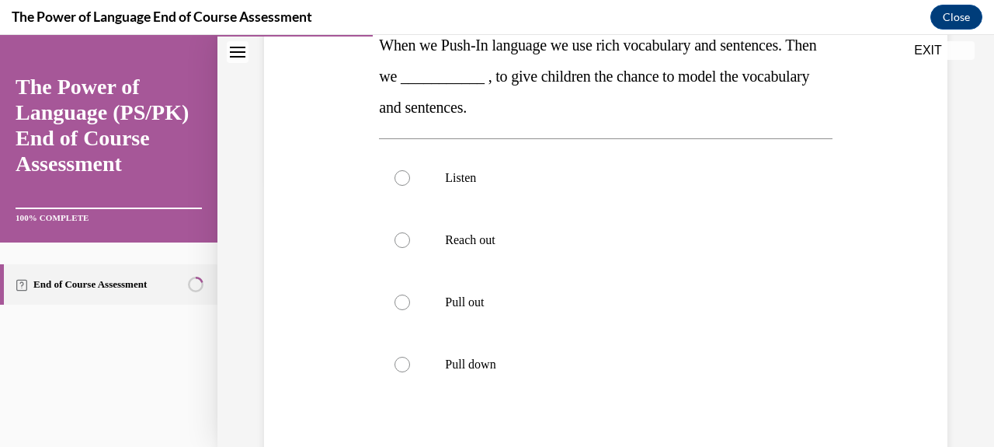
scroll to position [274, 0]
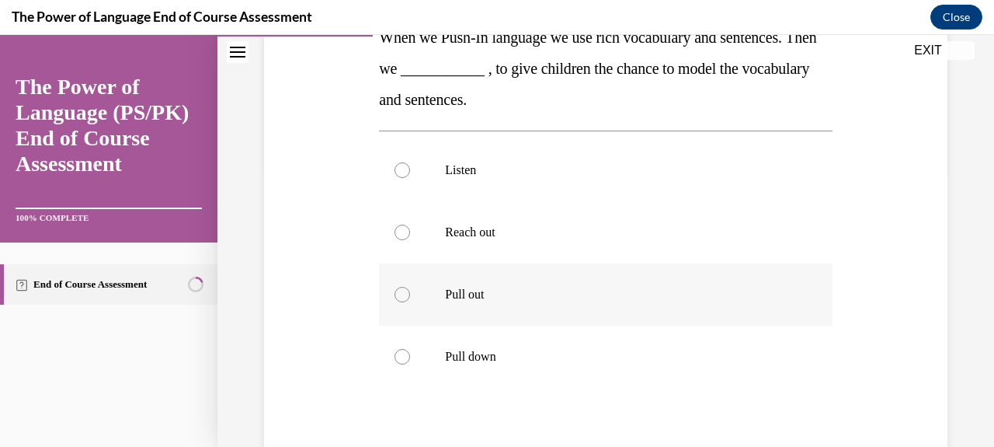
click at [618, 325] on label "Pull out" at bounding box center [605, 294] width 453 height 62
click at [410, 302] on input "Pull out" at bounding box center [402, 295] width 16 height 16
radio input "true"
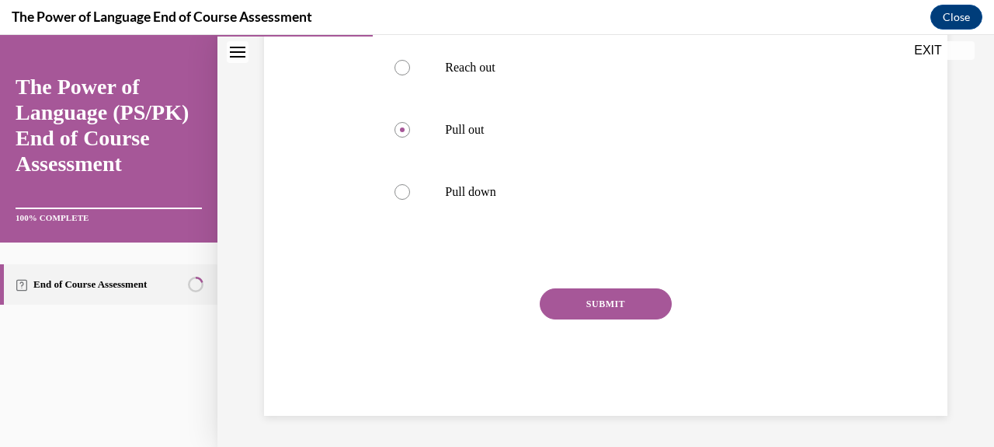
click at [620, 306] on button "SUBMIT" at bounding box center [606, 303] width 132 height 31
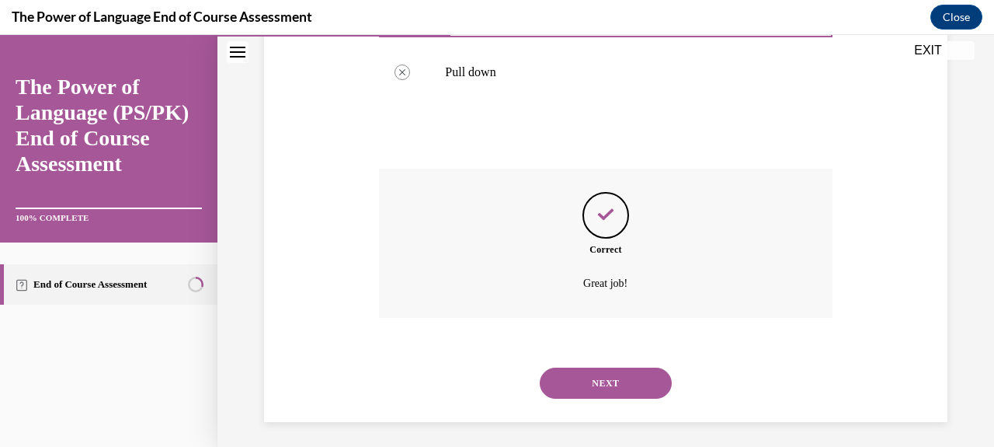
scroll to position [565, 0]
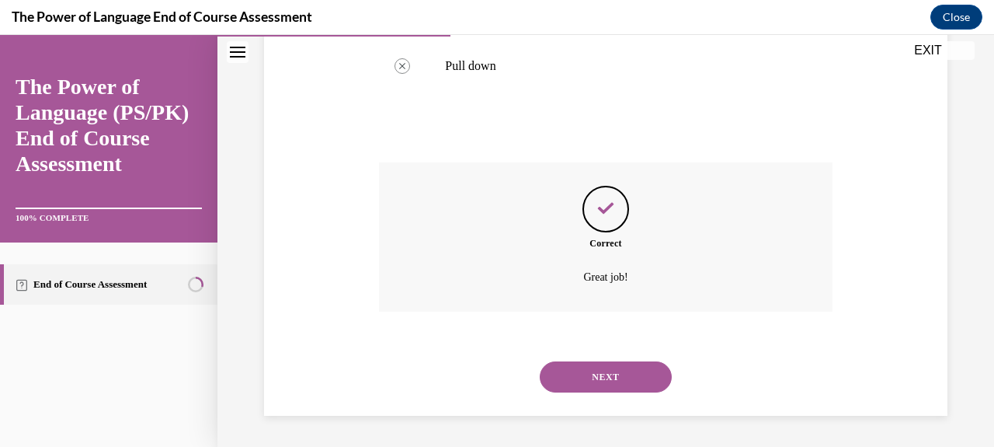
click at [627, 376] on button "NEXT" at bounding box center [606, 376] width 132 height 31
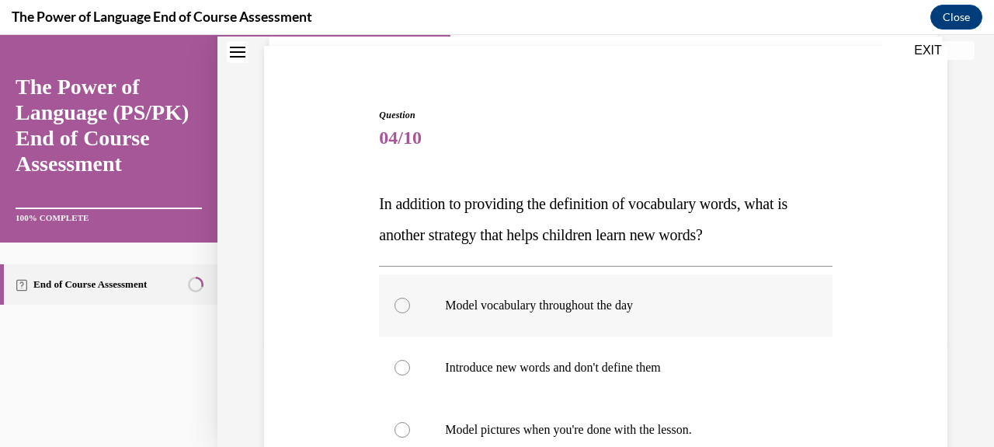
click at [635, 314] on label "Model vocabulary throughout the day" at bounding box center [605, 305] width 453 height 62
click at [410, 313] on input "Model vocabulary throughout the day" at bounding box center [402, 305] width 16 height 16
radio input "true"
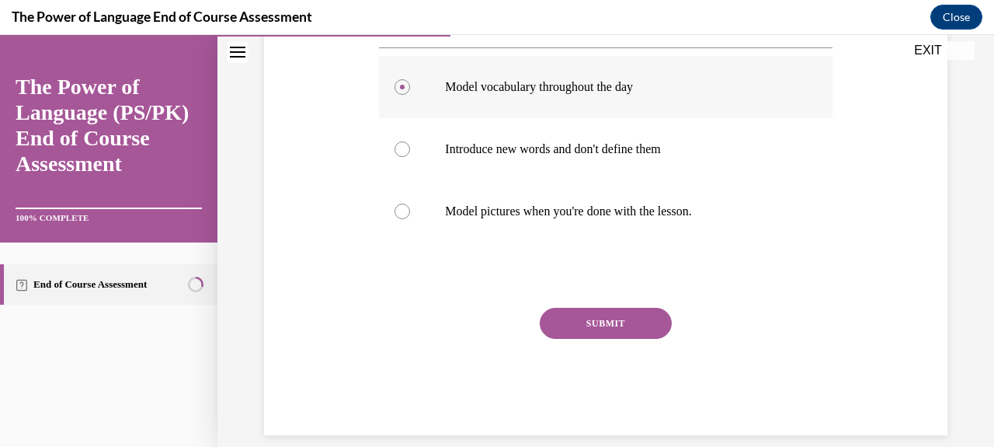
scroll to position [336, 0]
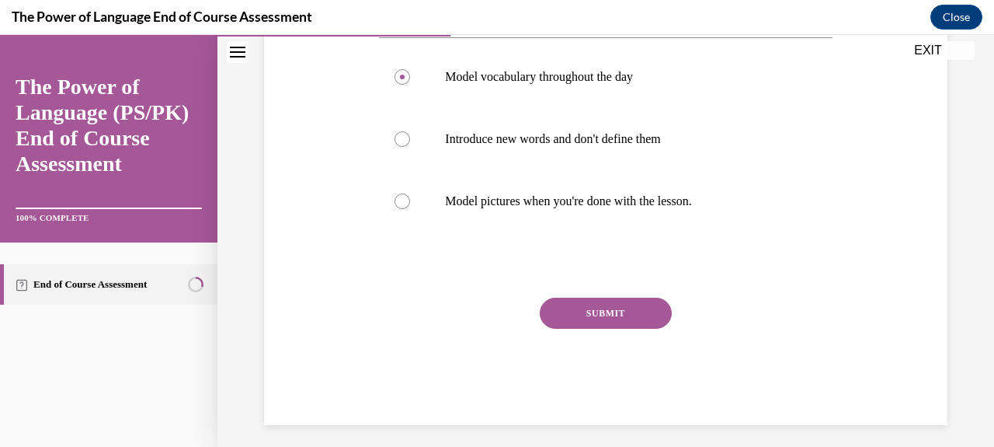
click at [629, 308] on button "SUBMIT" at bounding box center [606, 312] width 132 height 31
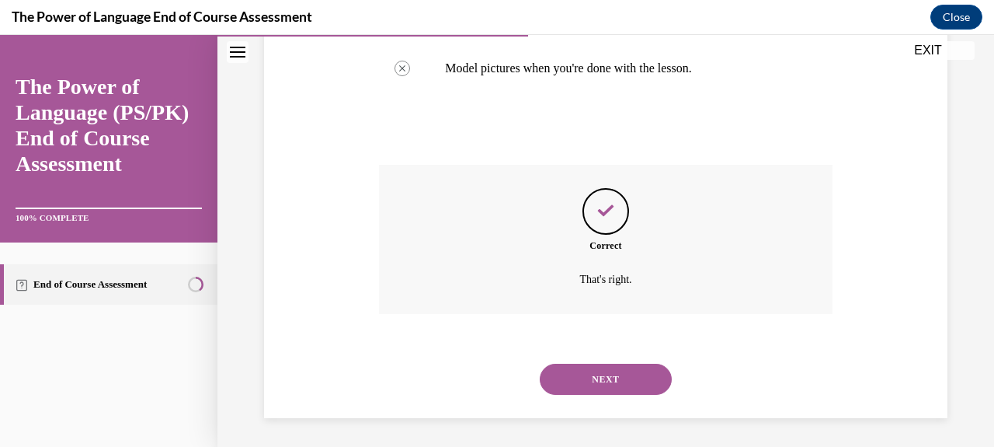
scroll to position [471, 0]
click at [615, 367] on button "NEXT" at bounding box center [606, 376] width 132 height 31
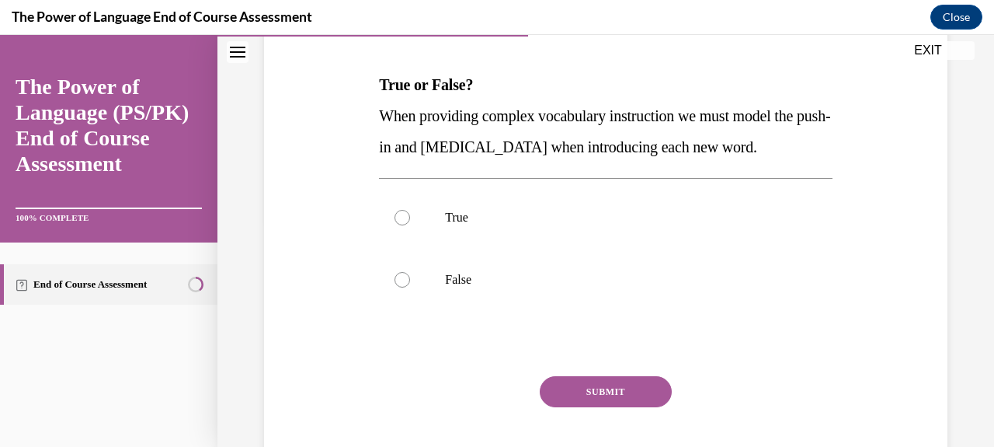
scroll to position [236, 0]
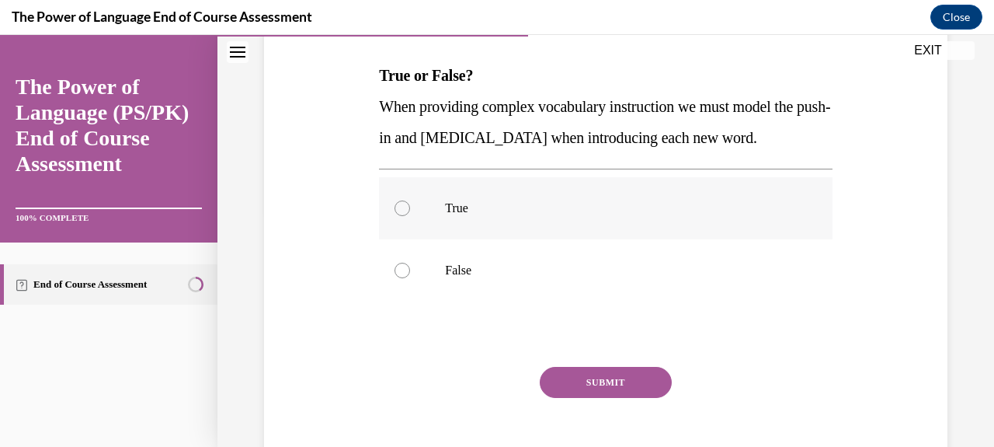
click at [580, 228] on label "True" at bounding box center [605, 208] width 453 height 62
click at [410, 216] on input "True" at bounding box center [402, 208] width 16 height 16
radio input "true"
click at [588, 398] on button "SUBMIT" at bounding box center [606, 382] width 132 height 31
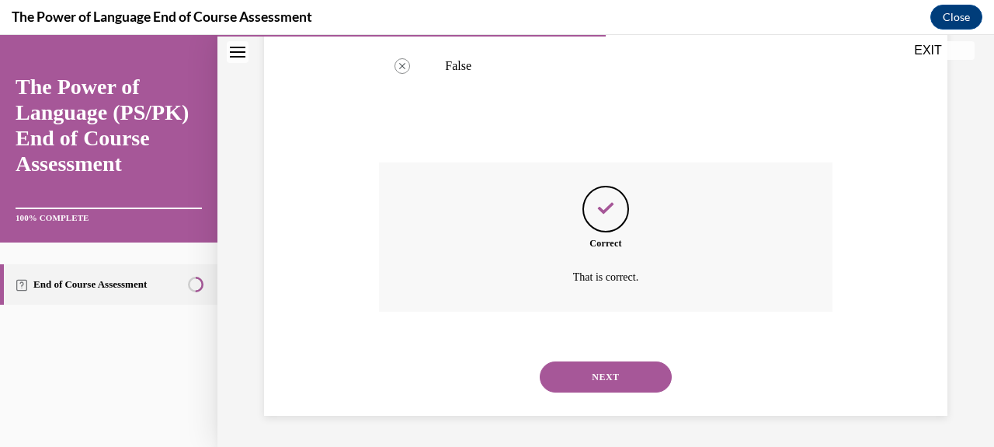
scroll to position [471, 0]
click at [596, 387] on button "NEXT" at bounding box center [606, 376] width 132 height 31
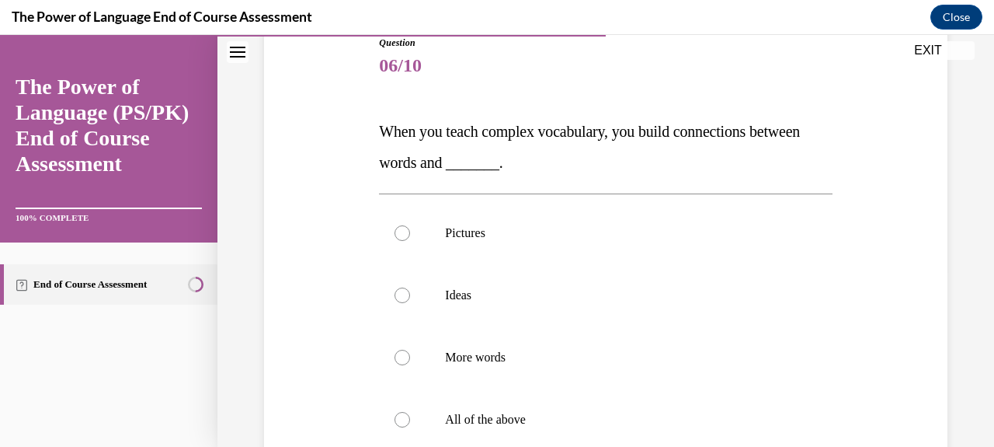
scroll to position [183, 0]
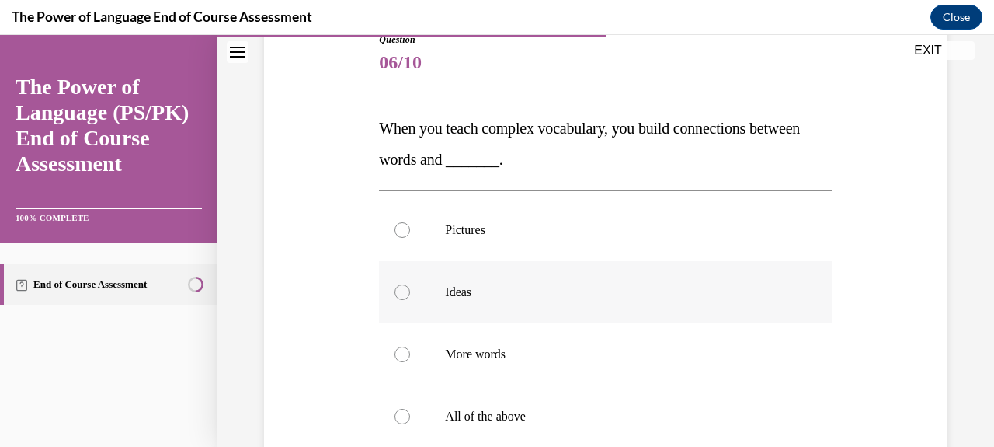
click at [570, 292] on p "Ideas" at bounding box center [619, 292] width 348 height 16
click at [410, 292] on input "Ideas" at bounding box center [402, 292] width 16 height 16
radio input "true"
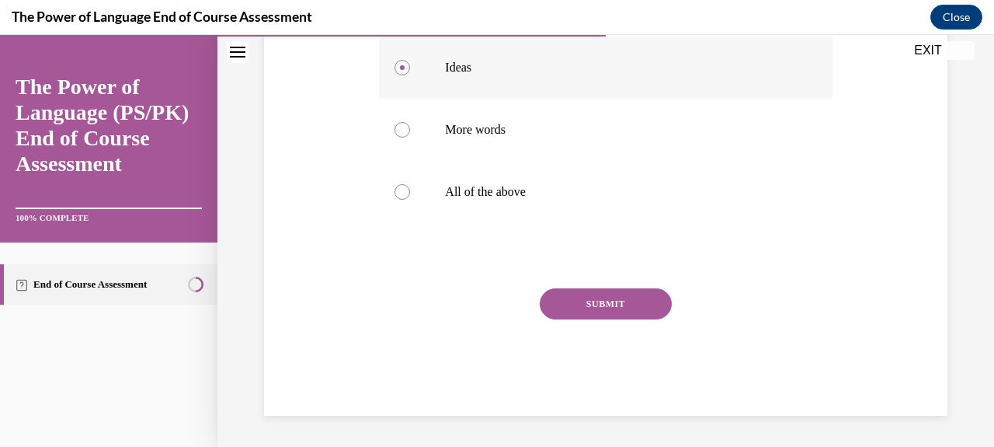
click at [570, 292] on button "SUBMIT" at bounding box center [606, 303] width 132 height 31
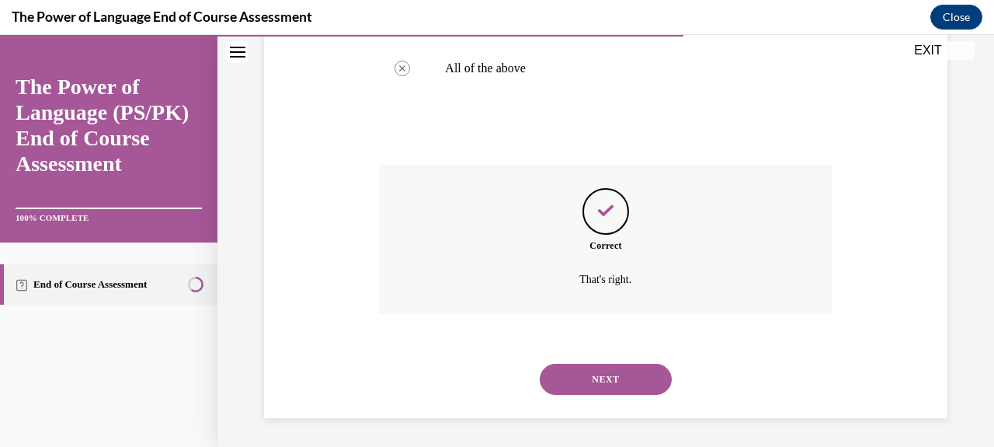
scroll to position [533, 0]
click at [594, 374] on button "NEXT" at bounding box center [606, 376] width 132 height 31
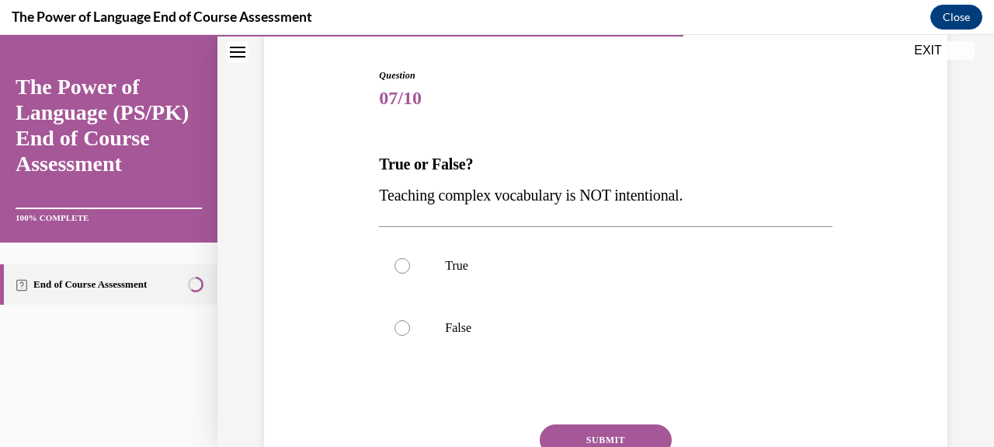
scroll to position [149, 0]
click at [593, 335] on label "False" at bounding box center [605, 326] width 453 height 62
click at [410, 334] on input "False" at bounding box center [402, 326] width 16 height 16
radio input "true"
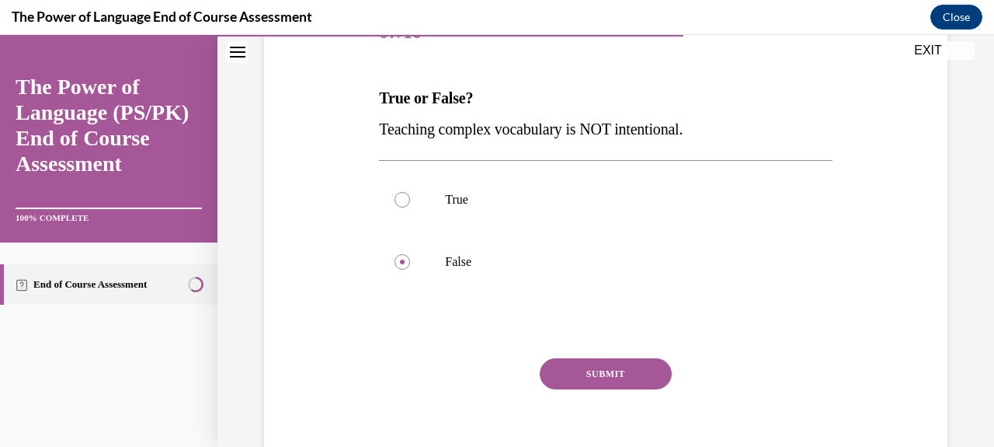
click at [596, 373] on button "SUBMIT" at bounding box center [606, 373] width 132 height 31
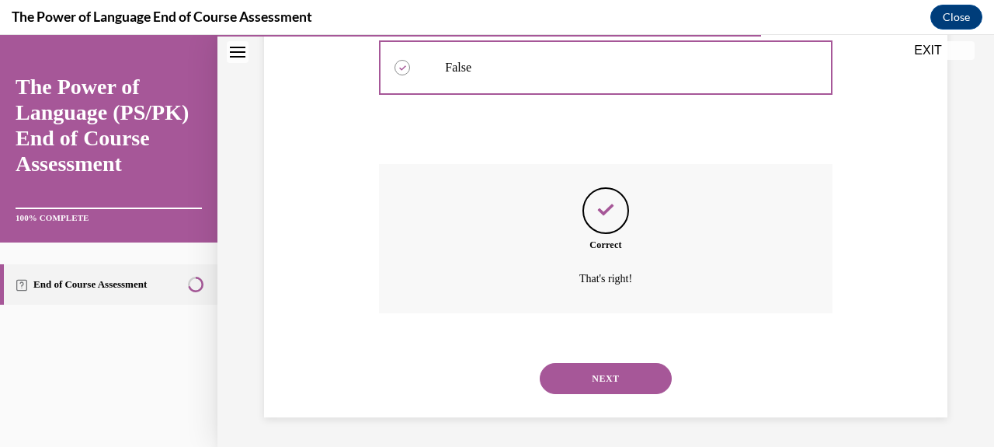
scroll to position [409, 0]
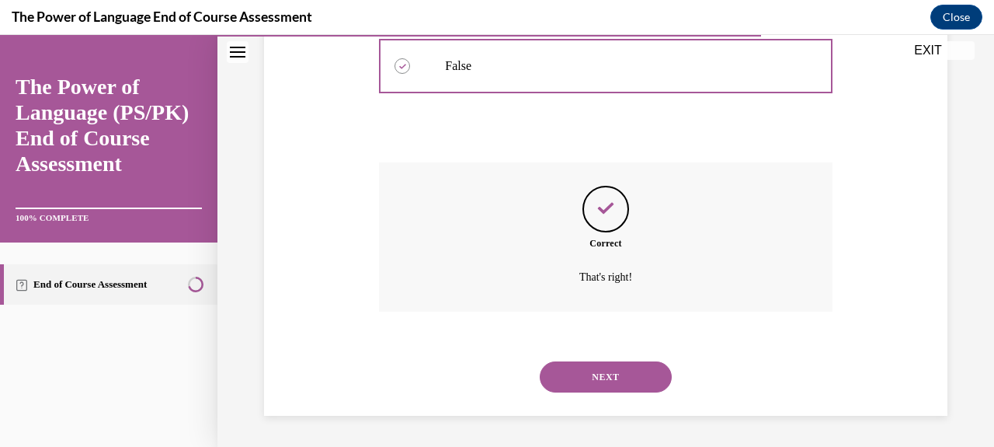
click at [604, 375] on button "NEXT" at bounding box center [606, 376] width 132 height 31
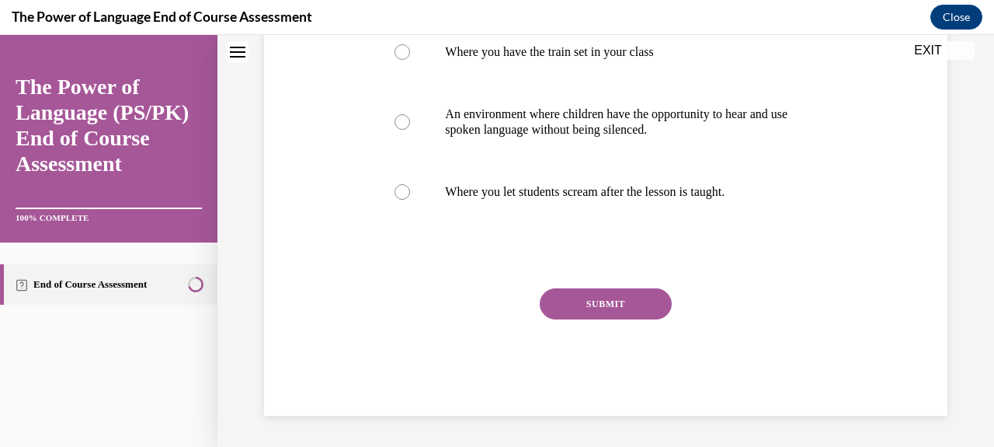
scroll to position [0, 0]
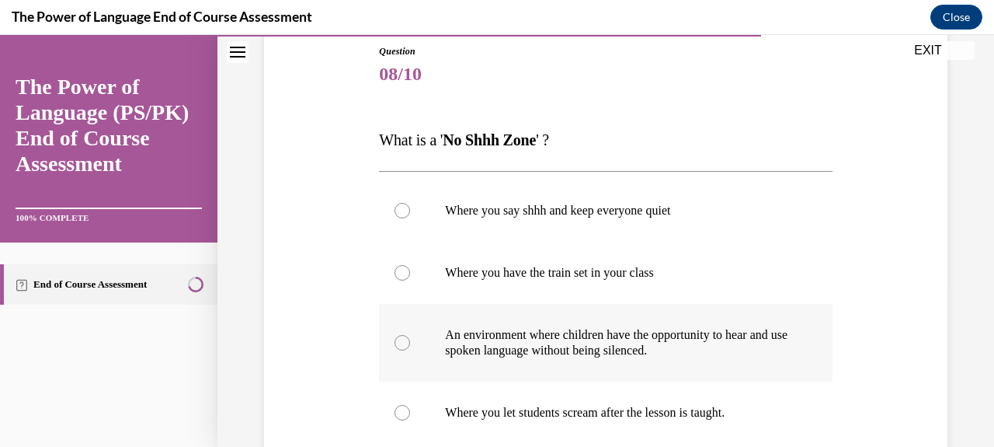
click at [605, 356] on p "An environment where children have the opportunity to hear and use spoken langu…" at bounding box center [619, 342] width 348 height 31
click at [410, 350] on input "An environment where children have the opportunity to hear and use spoken langu…" at bounding box center [402, 343] width 16 height 16
radio input "true"
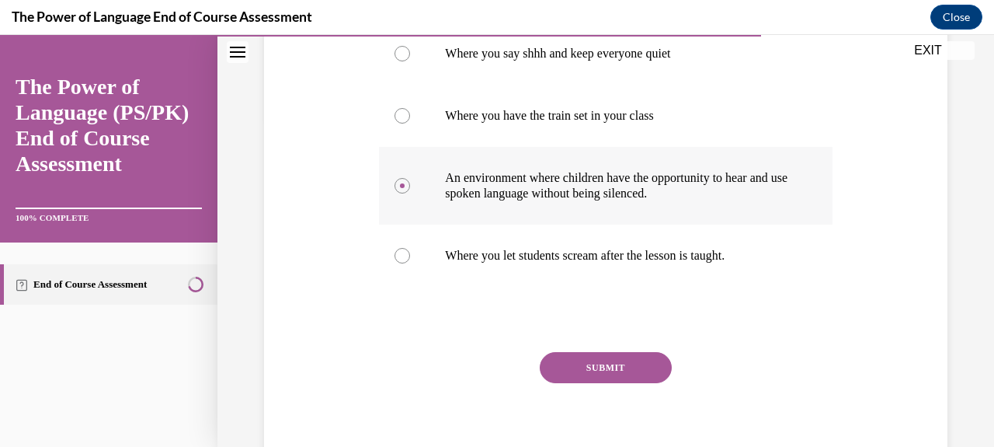
click at [605, 356] on button "SUBMIT" at bounding box center [606, 367] width 132 height 31
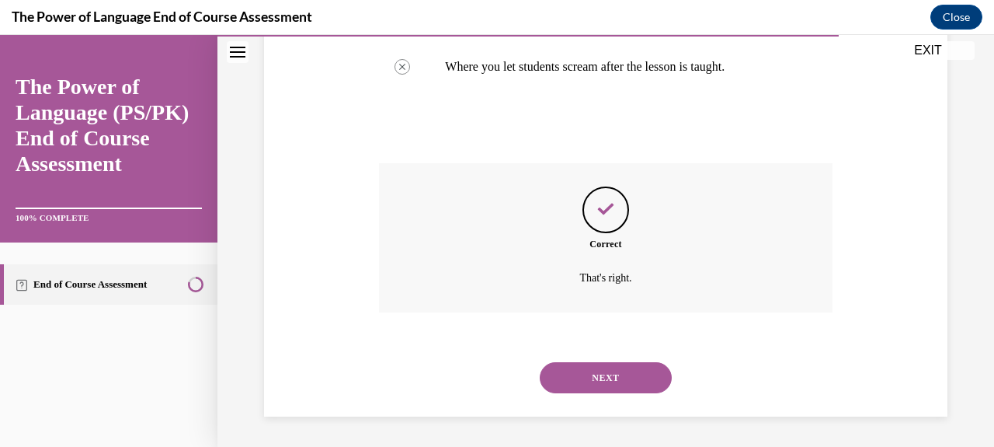
scroll to position [518, 0]
click at [609, 381] on button "NEXT" at bounding box center [606, 376] width 132 height 31
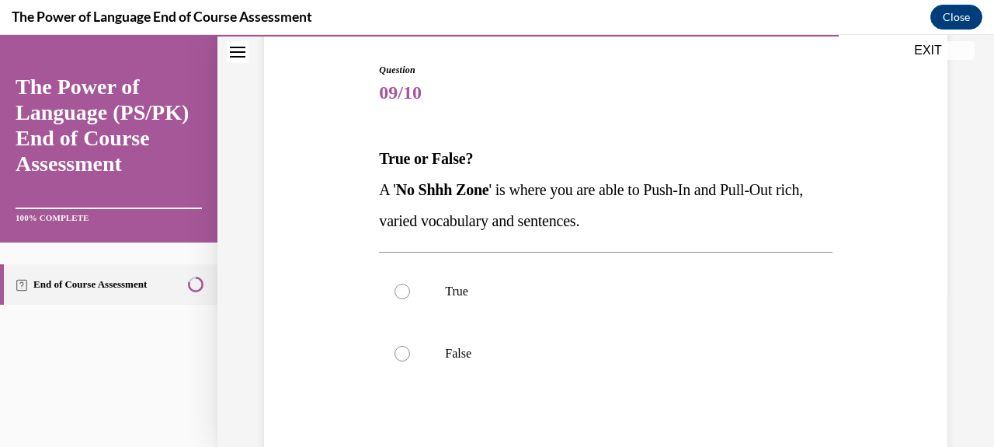
scroll to position [155, 0]
click at [616, 289] on p "True" at bounding box center [619, 290] width 348 height 16
click at [410, 289] on input "True" at bounding box center [402, 290] width 16 height 16
radio input "true"
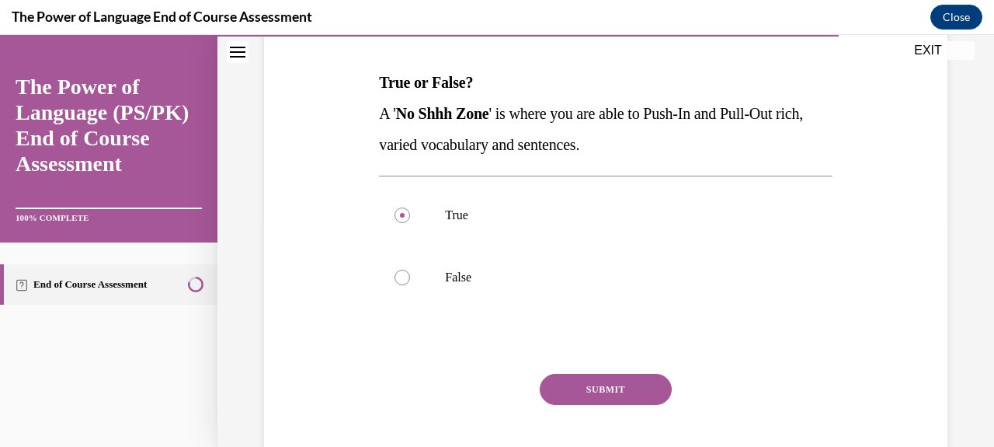
click at [613, 381] on button "SUBMIT" at bounding box center [606, 389] width 132 height 31
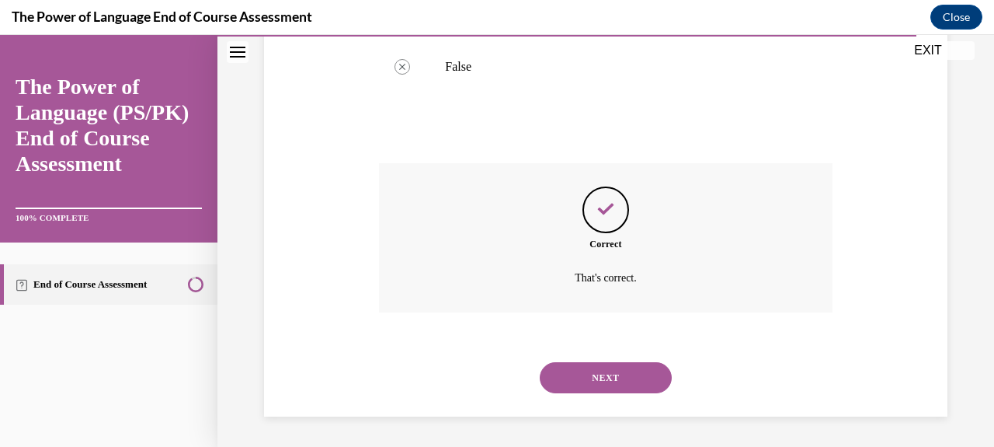
scroll to position [440, 0]
click at [613, 381] on button "NEXT" at bounding box center [606, 376] width 132 height 31
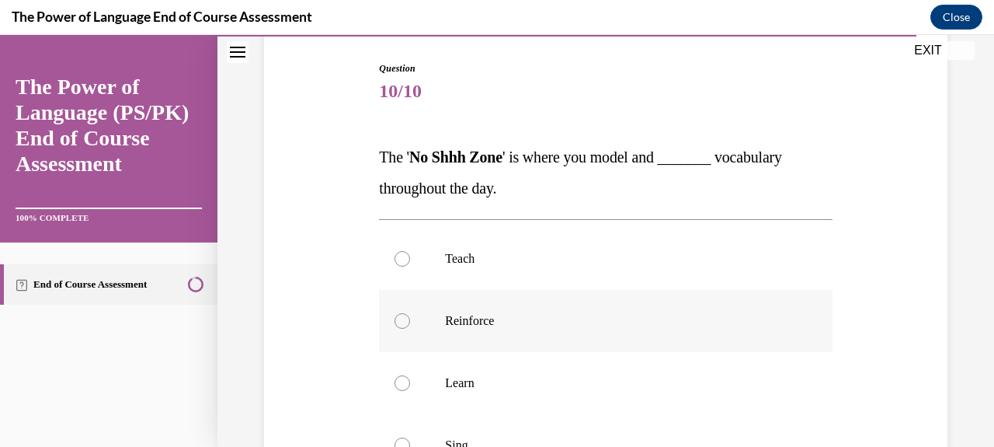
click at [615, 335] on label "Reinforce" at bounding box center [605, 321] width 453 height 62
click at [410, 328] on input "Reinforce" at bounding box center [402, 321] width 16 height 16
radio input "true"
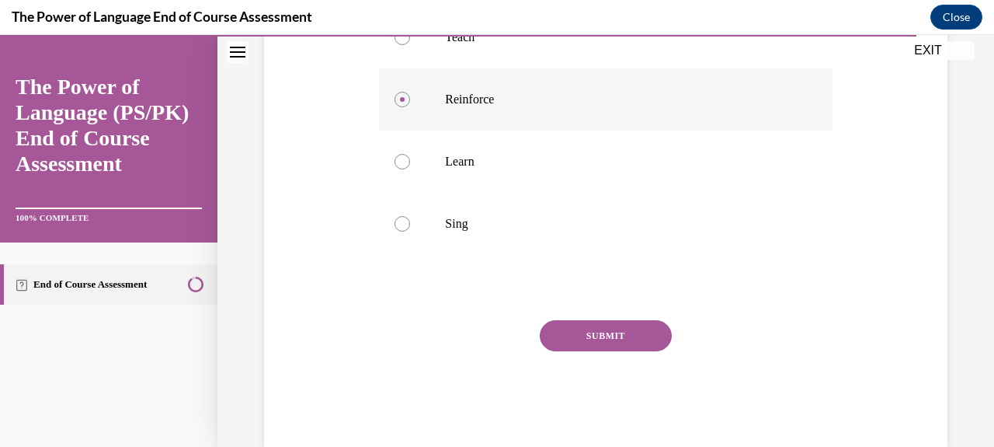
click at [617, 321] on button "SUBMIT" at bounding box center [606, 335] width 132 height 31
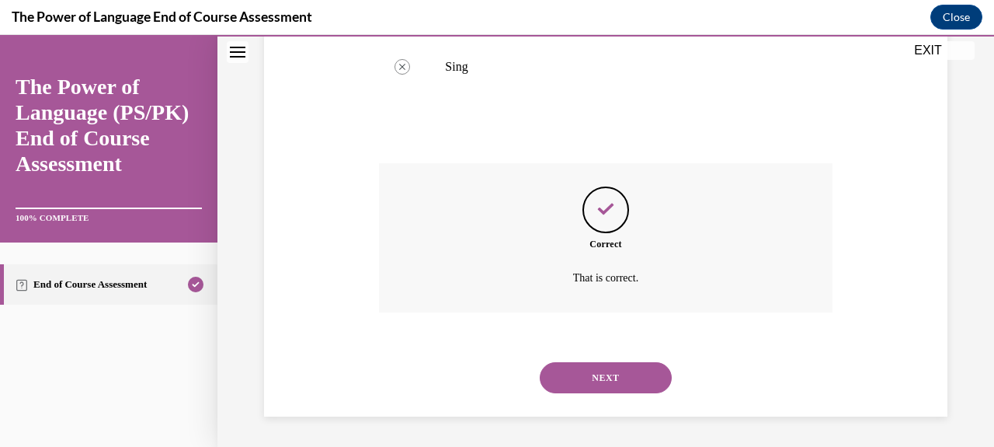
scroll to position [533, 0]
click at [620, 380] on button "NEXT" at bounding box center [606, 376] width 132 height 31
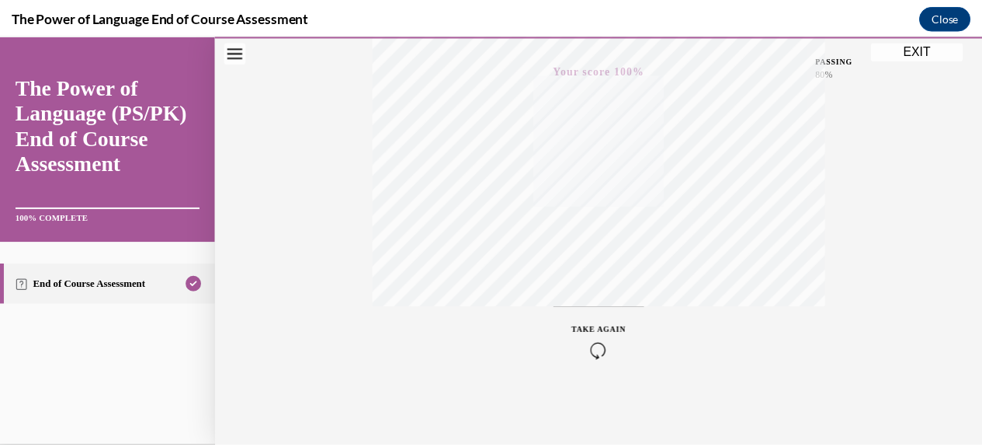
scroll to position [384, 0]
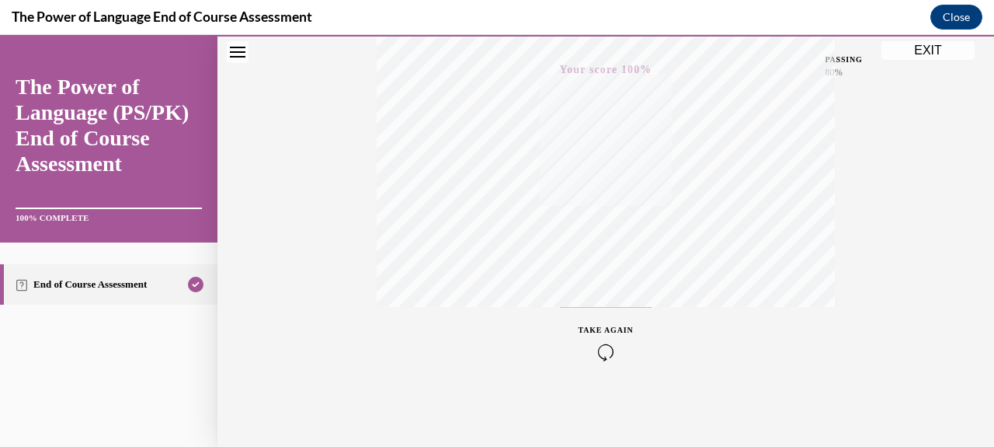
click at [924, 50] on button "EXIT" at bounding box center [927, 50] width 93 height 19
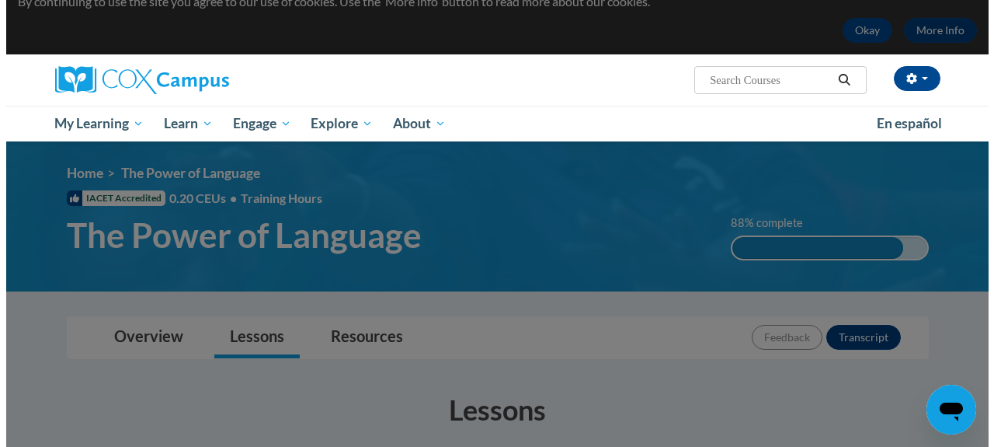
scroll to position [0, 0]
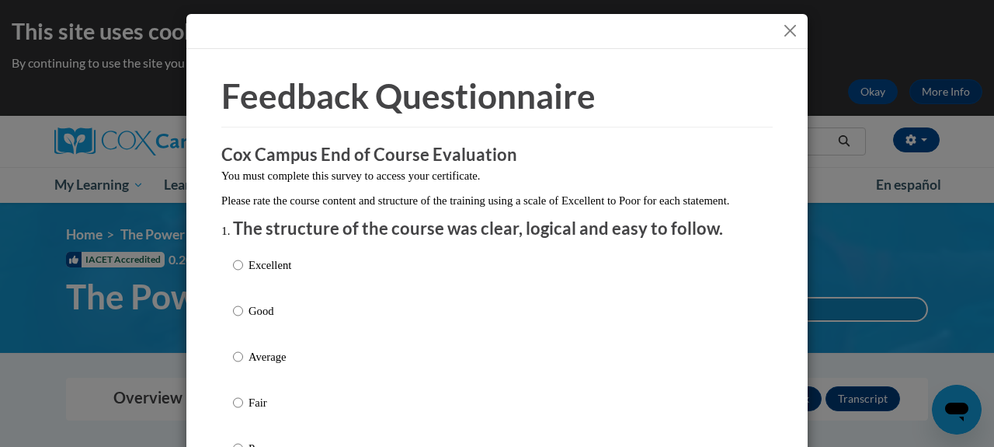
click at [278, 273] on p "Excellent" at bounding box center [269, 264] width 43 height 17
click at [243, 273] on input "Excellent" at bounding box center [238, 264] width 10 height 17
radio input "true"
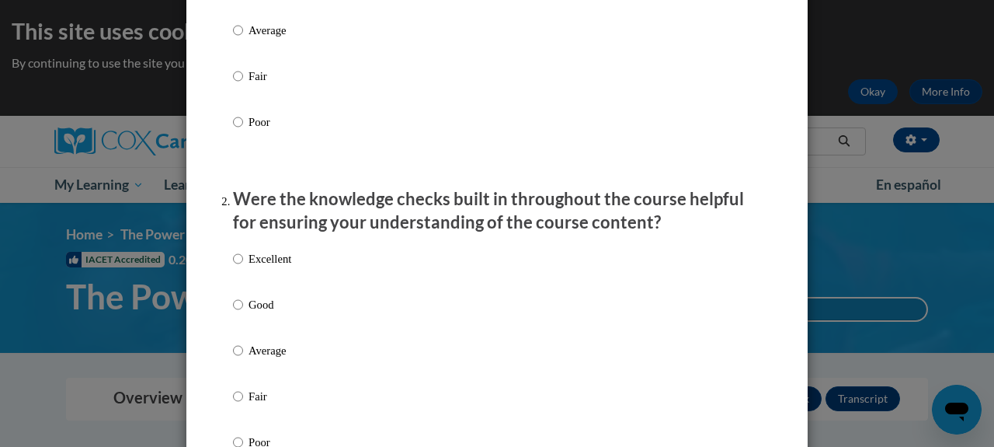
scroll to position [360, 0]
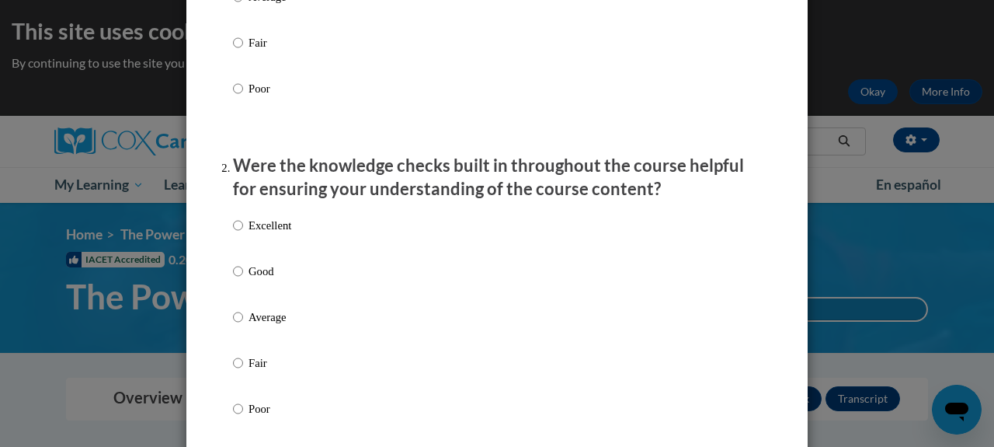
click at [276, 259] on label "Excellent" at bounding box center [262, 238] width 58 height 42
click at [243, 234] on input "Excellent" at bounding box center [238, 225] width 10 height 17
radio input "true"
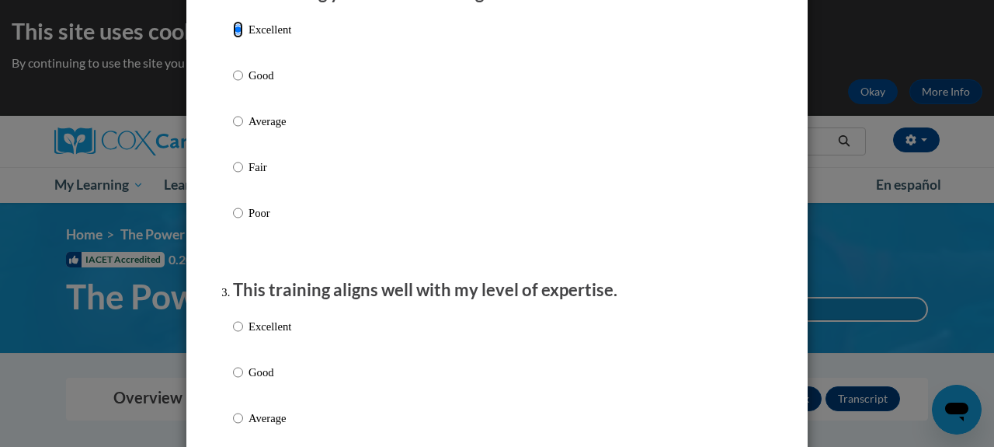
scroll to position [690, 0]
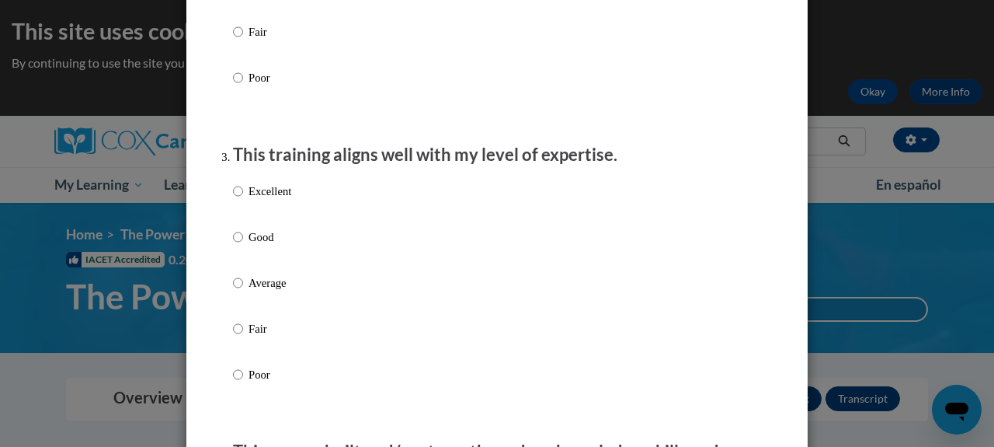
click at [275, 200] on p "Excellent" at bounding box center [269, 190] width 43 height 17
click at [243, 200] on input "Excellent" at bounding box center [238, 190] width 10 height 17
radio input "true"
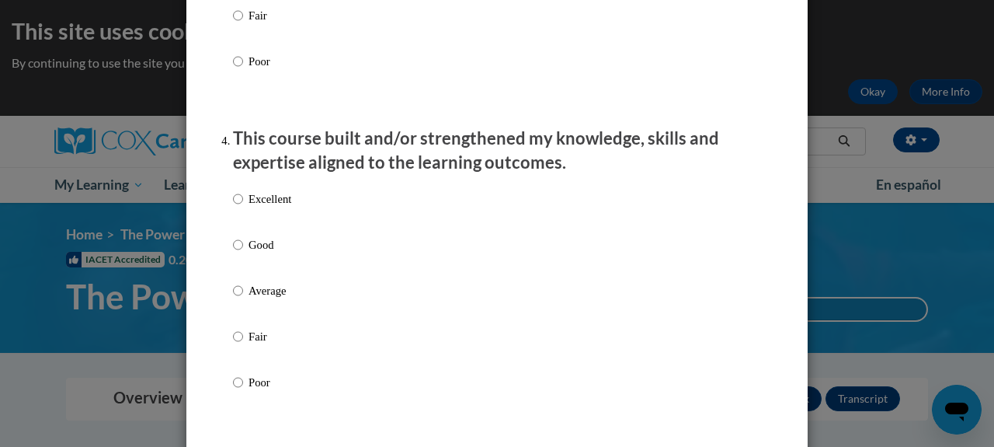
click at [275, 207] on p "Excellent" at bounding box center [269, 198] width 43 height 17
click at [243, 207] on input "Excellent" at bounding box center [238, 198] width 10 height 17
radio input "true"
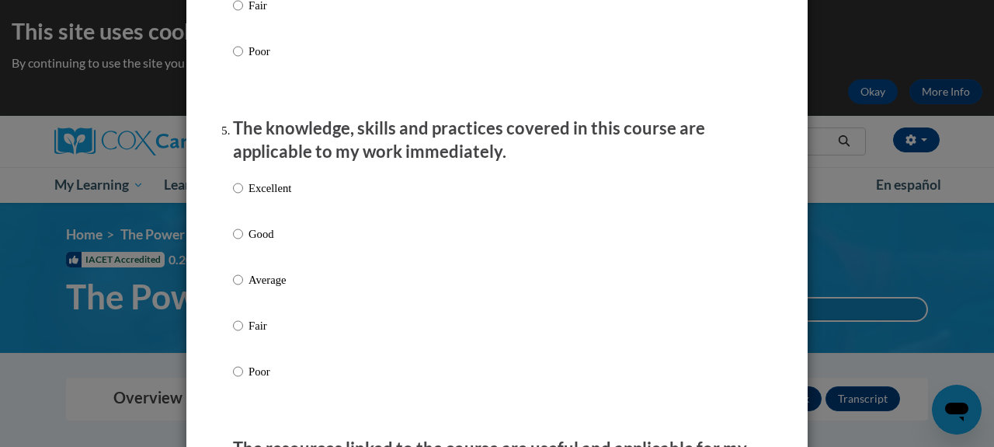
click at [275, 196] on p "Excellent" at bounding box center [269, 187] width 43 height 17
click at [243, 196] on input "Excellent" at bounding box center [238, 187] width 10 height 17
radio input "true"
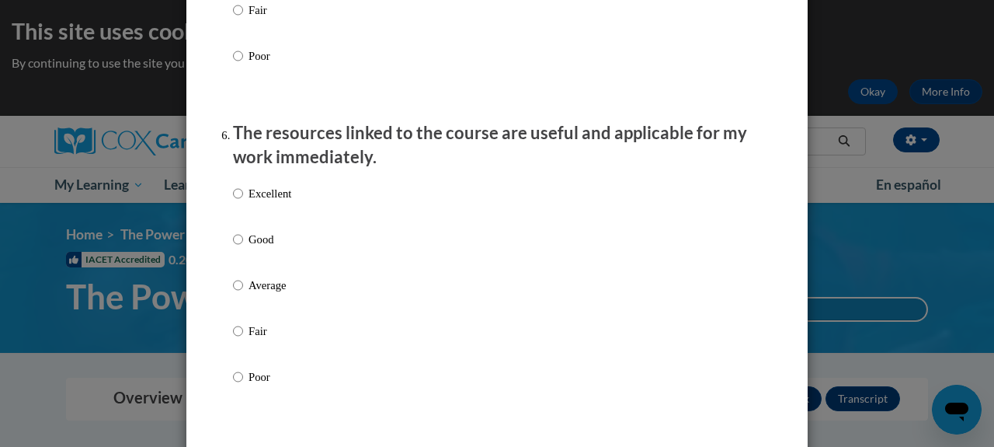
click at [275, 202] on p "Excellent" at bounding box center [269, 193] width 43 height 17
click at [243, 202] on input "Excellent" at bounding box center [238, 193] width 10 height 17
radio input "true"
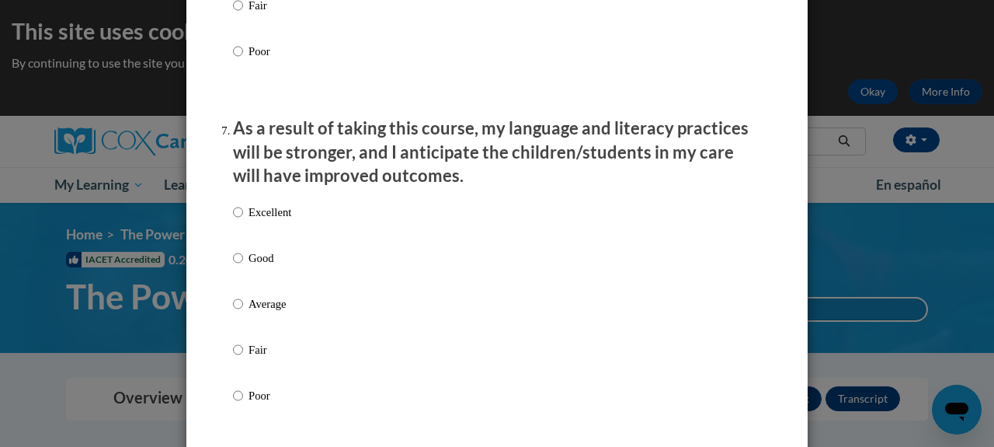
scroll to position [1983, 0]
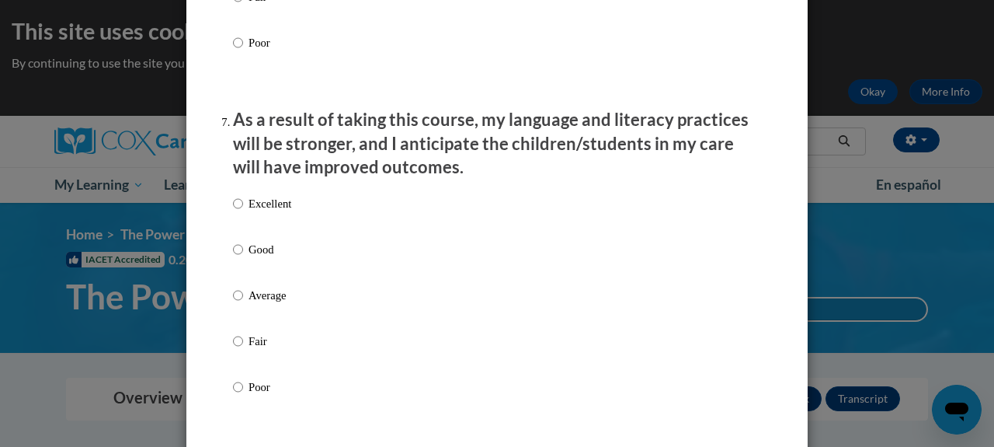
click at [275, 208] on div "Excellent Good Average Fair Poor" at bounding box center [262, 307] width 58 height 241
click at [274, 212] on p "Excellent" at bounding box center [269, 203] width 43 height 17
click at [243, 212] on input "Excellent" at bounding box center [238, 203] width 10 height 17
radio input "true"
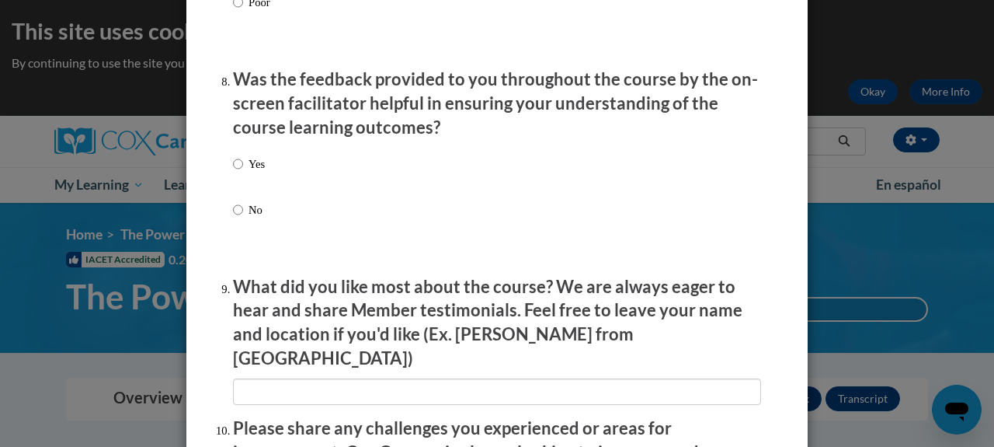
scroll to position [2369, 0]
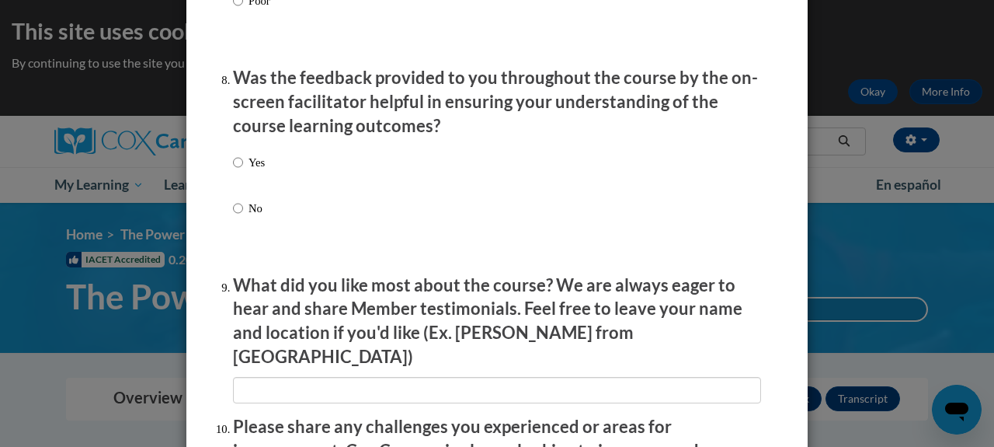
click at [265, 172] on div "Yes No" at bounding box center [497, 204] width 528 height 116
click at [262, 172] on div "Yes No" at bounding box center [497, 204] width 528 height 116
click at [255, 170] on p "Yes" at bounding box center [256, 161] width 16 height 17
click at [243, 170] on input "Yes" at bounding box center [238, 161] width 10 height 17
radio input "true"
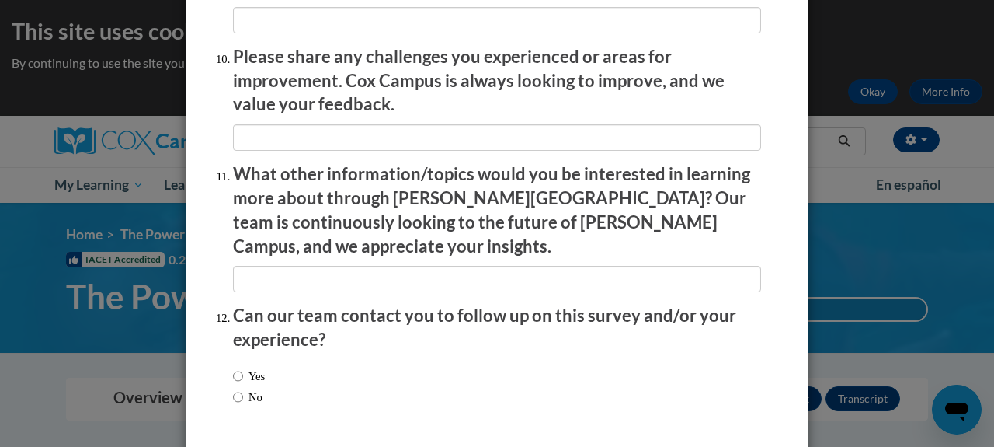
scroll to position [2784, 0]
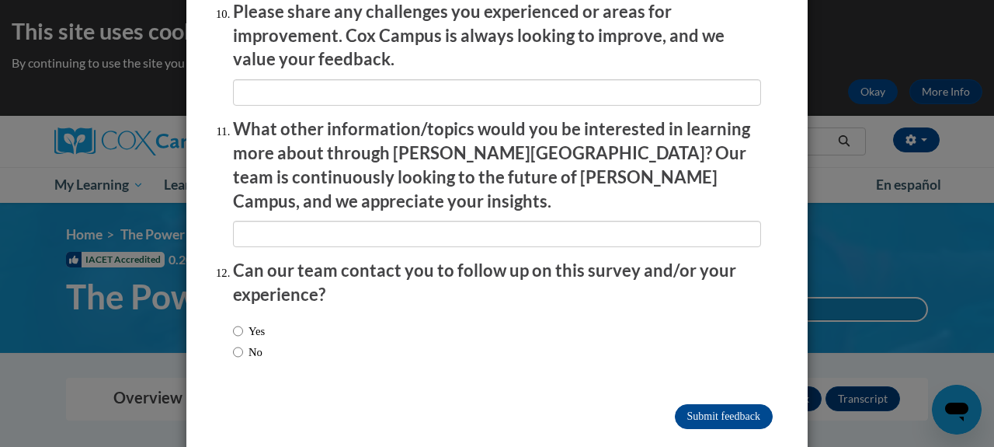
click at [248, 343] on label "No" at bounding box center [248, 351] width 30 height 17
click at [243, 343] on input "No" at bounding box center [238, 351] width 10 height 17
radio input "true"
click at [712, 404] on input "Submit feedback" at bounding box center [724, 416] width 98 height 25
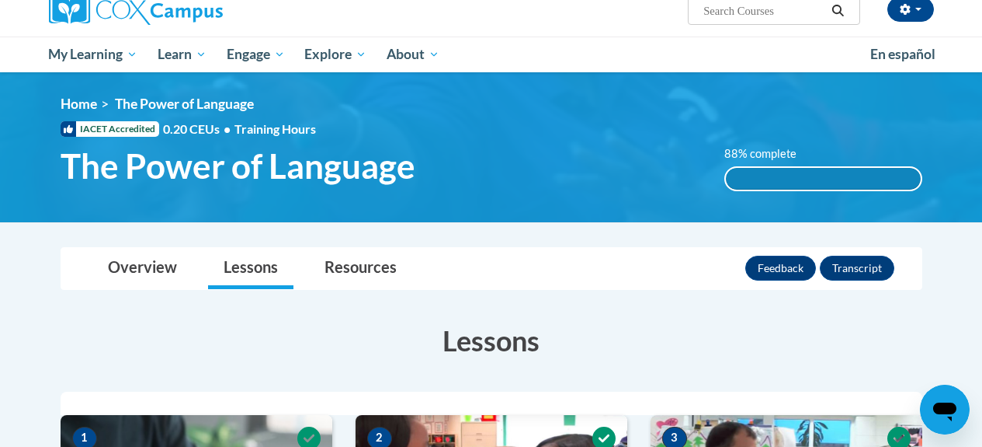
scroll to position [132, 0]
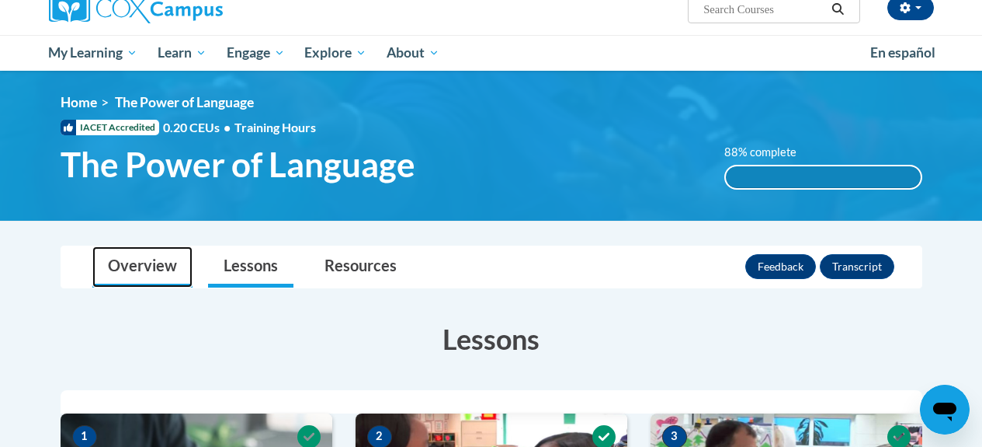
click at [159, 271] on link "Overview" at bounding box center [142, 266] width 100 height 41
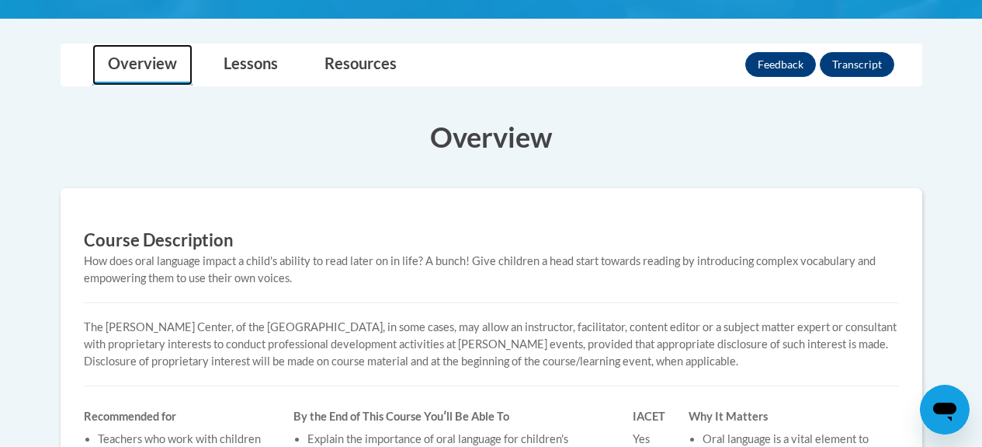
scroll to position [167, 0]
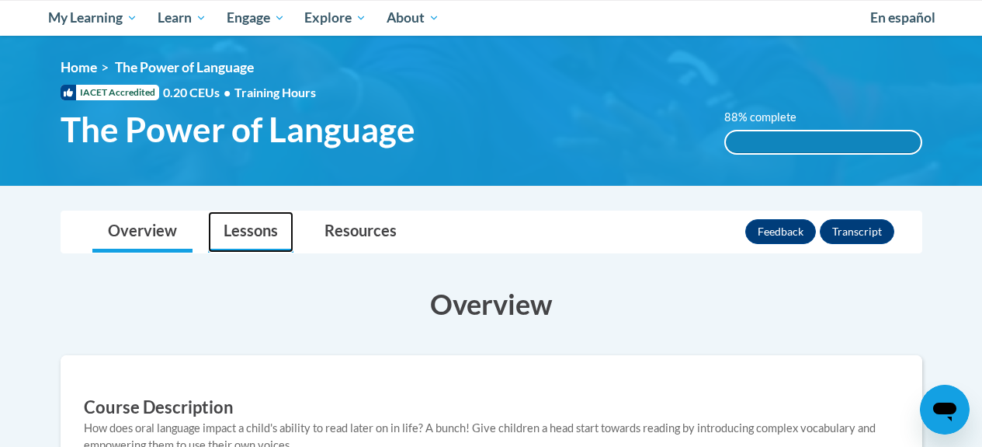
click at [243, 241] on link "Lessons" at bounding box center [250, 231] width 85 height 41
